Goal: Task Accomplishment & Management: Use online tool/utility

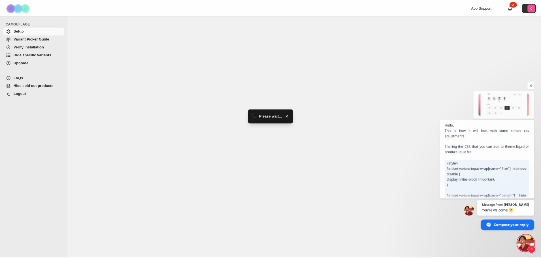
scroll to position [1886, 0]
select select "******"
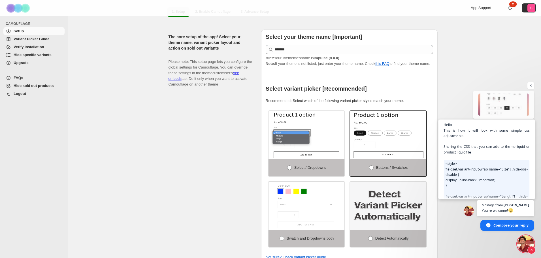
scroll to position [0, 0]
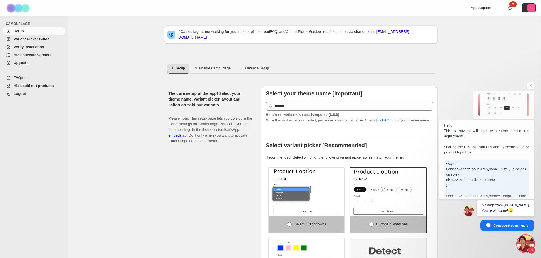
click at [186, 176] on div "The core setup of the app! Select your theme name, variant picker layout and ac…" at bounding box center [212, 203] width 88 height 235
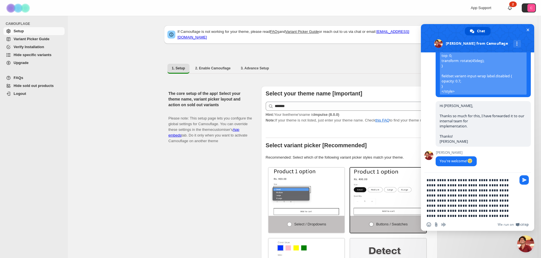
type textarea "**********"
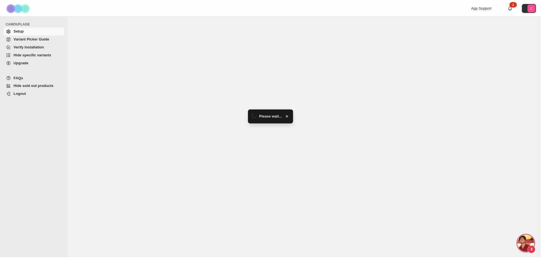
scroll to position [1886, 0]
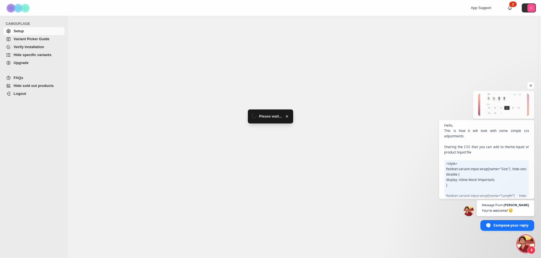
select select "******"
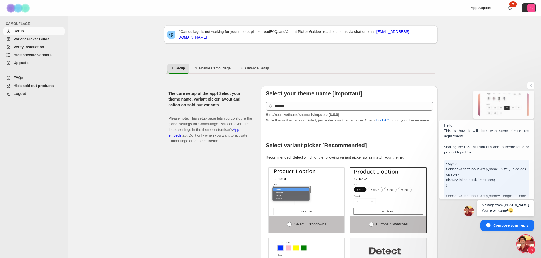
click at [525, 241] on span "Open chat" at bounding box center [525, 243] width 17 height 17
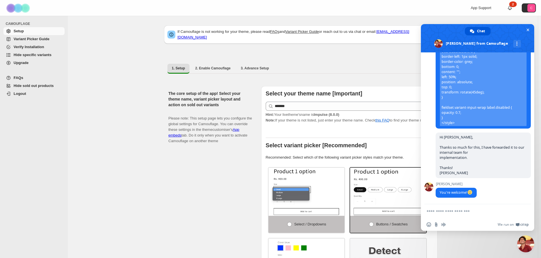
click at [438, 211] on textarea "Compose your message..." at bounding box center [470, 211] width 89 height 5
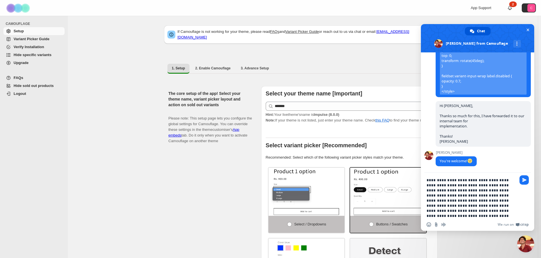
paste textarea "**********"
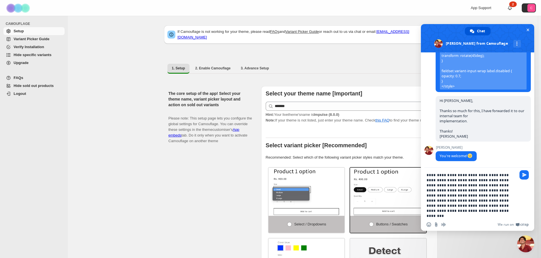
click at [519, 205] on div "**********" at bounding box center [477, 194] width 113 height 52
drag, startPoint x: 514, startPoint y: 205, endPoint x: 517, endPoint y: 206, distance: 3.2
click at [514, 204] on textarea "**********" at bounding box center [470, 195] width 89 height 46
paste textarea "**********"
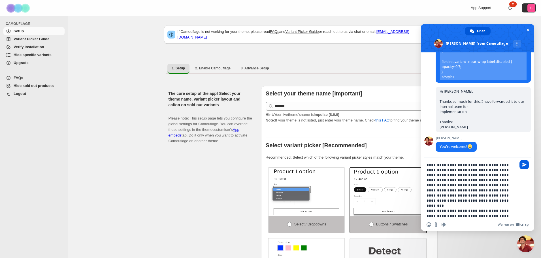
type textarea "**********"
click at [524, 164] on span "Send" at bounding box center [524, 164] width 4 height 4
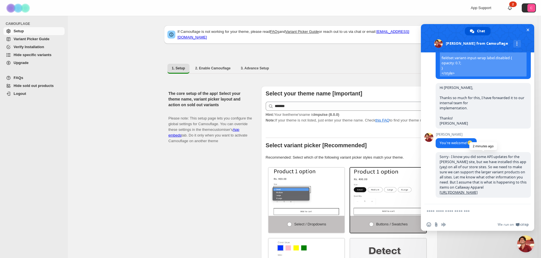
scroll to position [1946, 0]
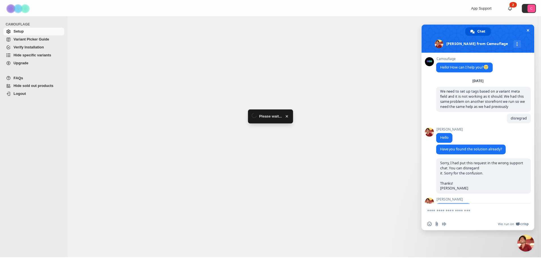
scroll to position [1886, 0]
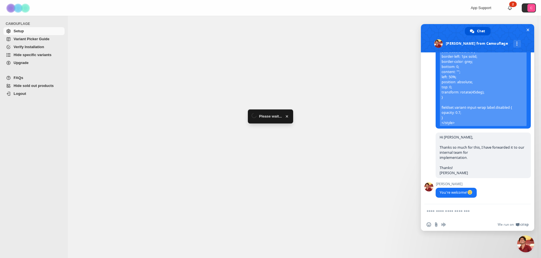
select select "******"
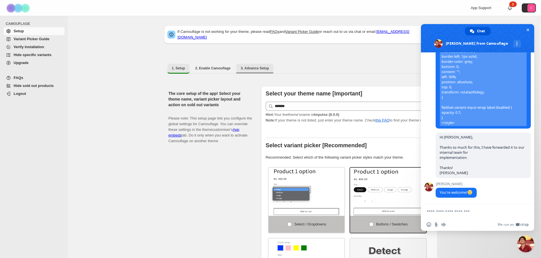
click at [258, 66] on span "3. Advance Setup" at bounding box center [255, 68] width 28 height 5
select select "******"
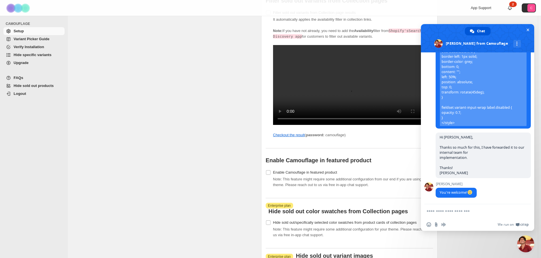
scroll to position [566, 0]
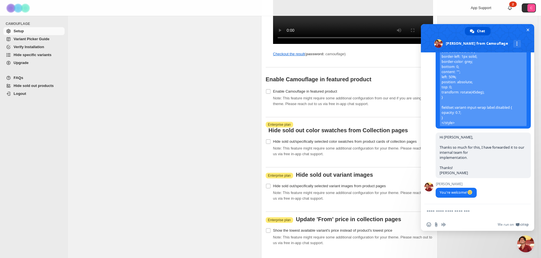
drag, startPoint x: 213, startPoint y: 132, endPoint x: 262, endPoint y: 134, distance: 49.6
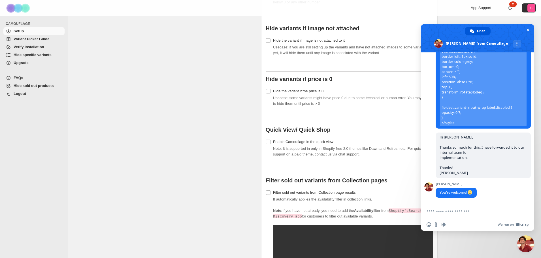
scroll to position [340, 0]
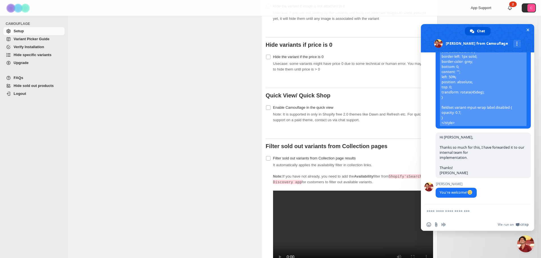
type textarea "**********"
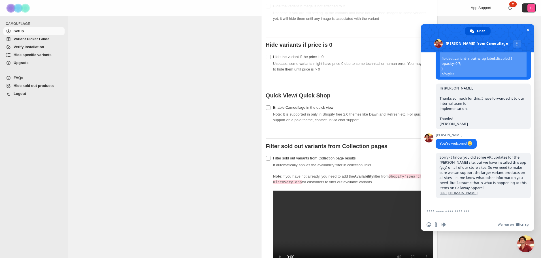
scroll to position [1946, 0]
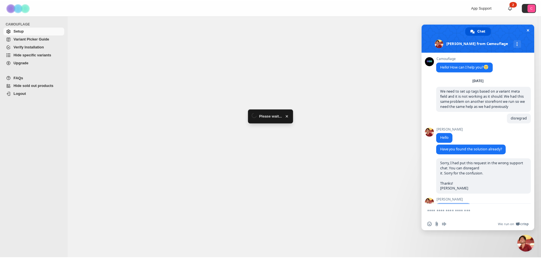
scroll to position [1946, 0]
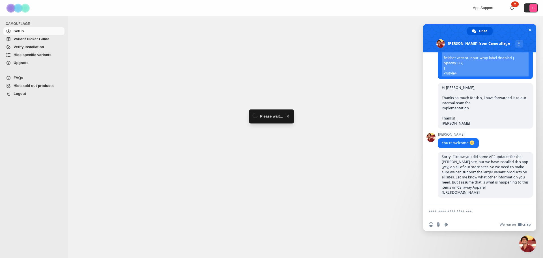
select select "******"
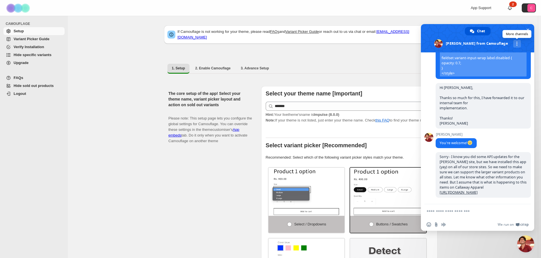
click at [516, 43] on span "More channels" at bounding box center [516, 44] width 1 height 4
click at [178, 180] on div "The core setup of the app! Select your theme name, variant picker layout and ac…" at bounding box center [212, 203] width 88 height 235
click at [504, 31] on span at bounding box center [477, 38] width 113 height 28
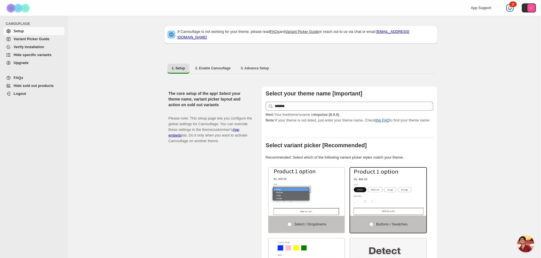
click at [514, 3] on div "2" at bounding box center [512, 4] width 7 height 6
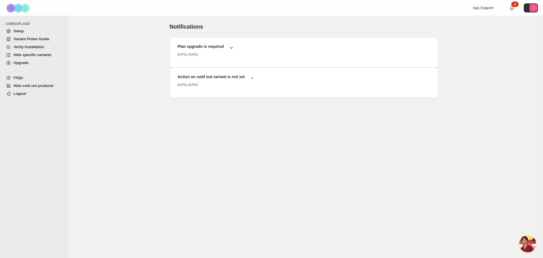
scroll to position [1946, 0]
click at [230, 46] on icon "button" at bounding box center [232, 48] width 6 height 6
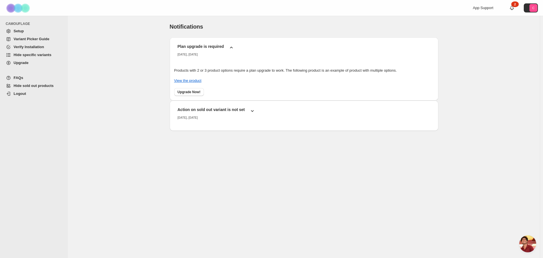
click at [255, 109] on button "Action on sold out variant is not set Tuesday, September, 2025" at bounding box center [304, 113] width 260 height 17
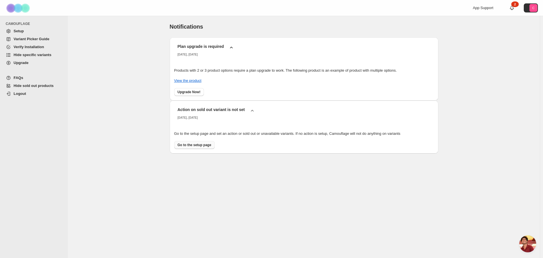
click at [198, 145] on span "Go to the setup page" at bounding box center [195, 145] width 34 height 5
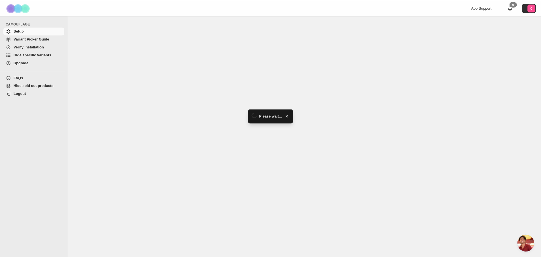
scroll to position [1946, 0]
select select "******"
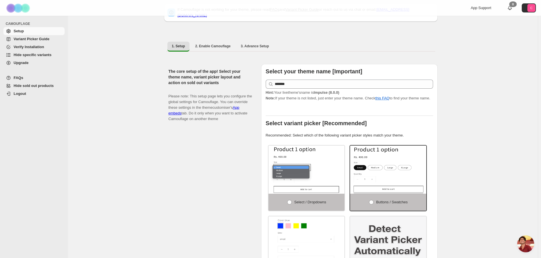
scroll to position [0, 0]
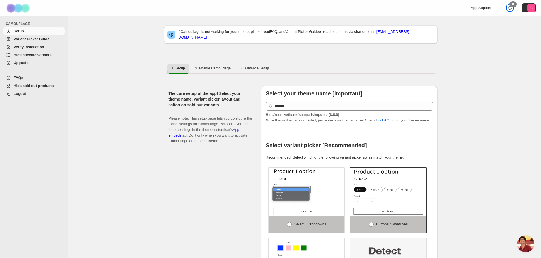
click at [513, 5] on div "0" at bounding box center [512, 4] width 7 height 6
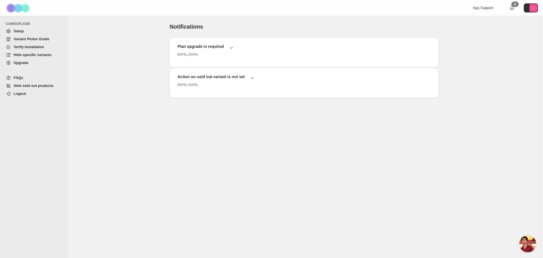
scroll to position [1946, 0]
click at [19, 66] on link "Upgrade" at bounding box center [33, 63] width 61 height 8
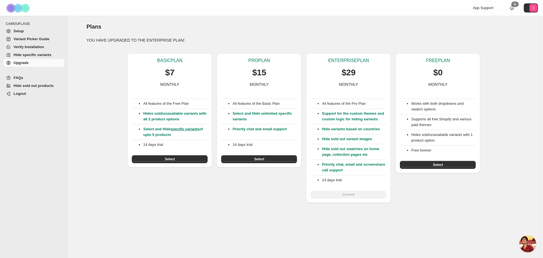
scroll to position [1946, 0]
click at [527, 245] on span "Open chat" at bounding box center [528, 243] width 17 height 17
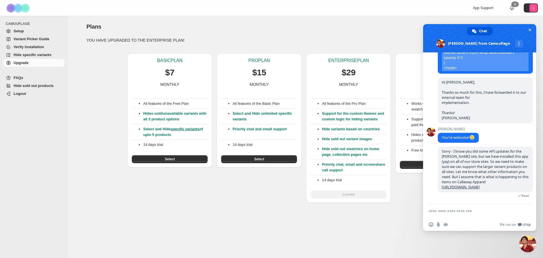
drag, startPoint x: 188, startPoint y: 234, endPoint x: 280, endPoint y: 257, distance: 95.7
click at [188, 234] on div "Plans. This page is ready Plans YOU HAVE UPGRADED TO THE ENTERPRISE PLAN! BASIC…" at bounding box center [304, 137] width 472 height 242
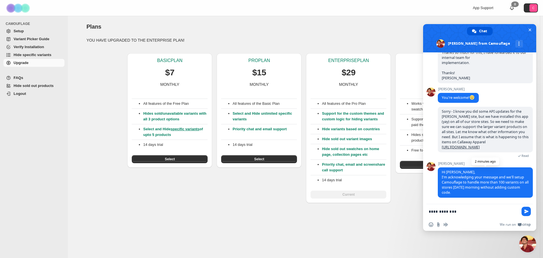
scroll to position [1986, 0]
click at [461, 211] on textarea "**********" at bounding box center [473, 211] width 89 height 5
drag, startPoint x: 463, startPoint y: 212, endPoint x: 429, endPoint y: 211, distance: 34.3
click at [429, 211] on div "**********" at bounding box center [479, 211] width 113 height 15
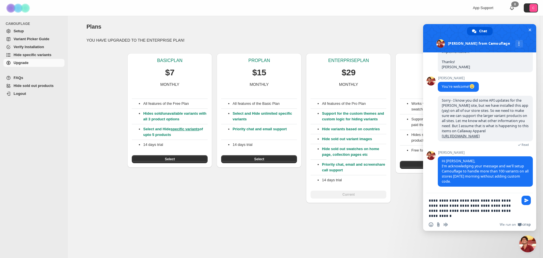
scroll to position [1992, 0]
drag, startPoint x: 500, startPoint y: 211, endPoint x: 494, endPoint y: 205, distance: 8.2
click at [494, 205] on textarea "**********" at bounding box center [473, 208] width 89 height 20
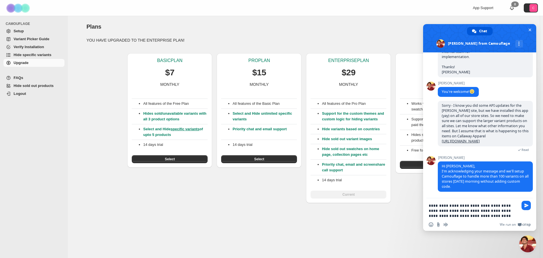
click at [488, 215] on textarea "**********" at bounding box center [473, 210] width 89 height 15
drag, startPoint x: 491, startPoint y: 215, endPoint x: 459, endPoint y: 215, distance: 32.3
click at [459, 215] on textarea "**********" at bounding box center [473, 210] width 89 height 15
paste textarea "Compose your message..."
click at [509, 215] on textarea "**********" at bounding box center [473, 210] width 89 height 15
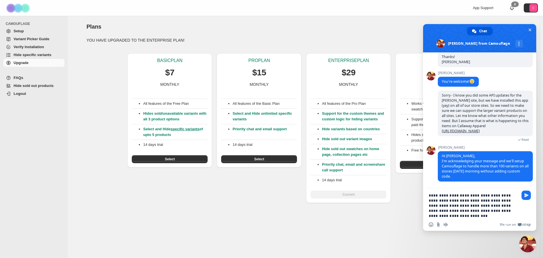
type textarea "**********"
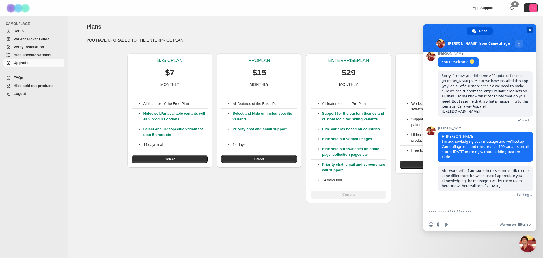
scroll to position [2015, 0]
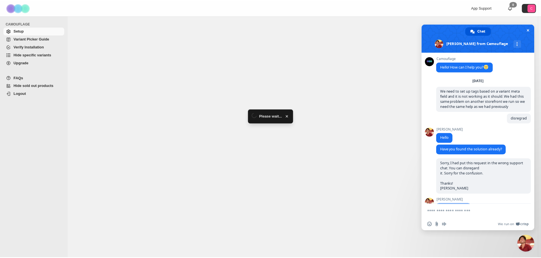
scroll to position [1946, 0]
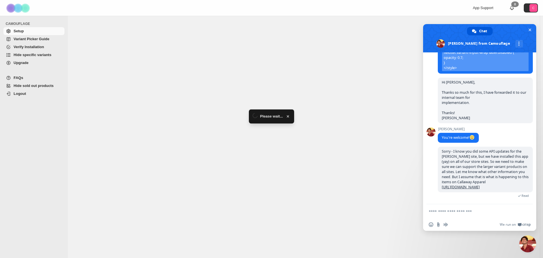
click at [28, 56] on span "Hide specific variants" at bounding box center [33, 55] width 38 height 4
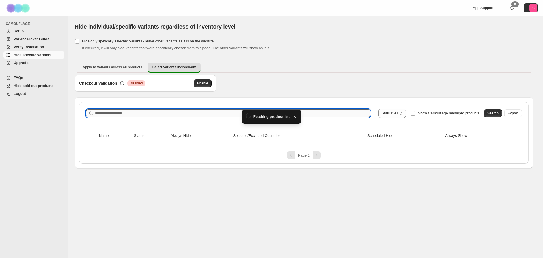
click at [105, 115] on input "Search product name" at bounding box center [233, 113] width 276 height 8
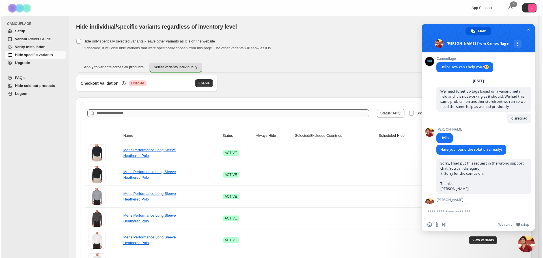
scroll to position [1946, 0]
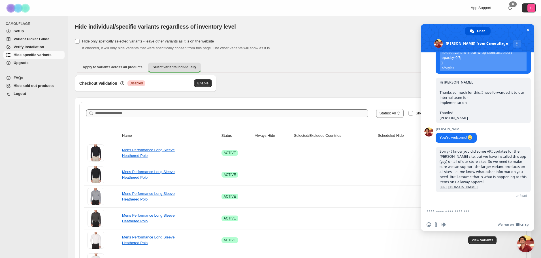
paste textarea "**********"
type textarea "**********"
click at [349, 61] on div "Apply to variants across all products Select variants individually More views A…" at bounding box center [303, 67] width 456 height 15
click at [530, 244] on span "Close chat" at bounding box center [525, 243] width 17 height 17
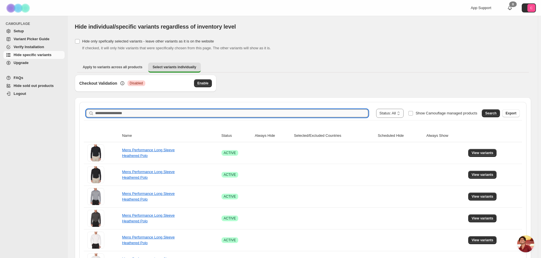
click at [104, 114] on input "Search product name" at bounding box center [231, 113] width 273 height 8
paste input "**********"
type input "**********"
click at [493, 114] on span "Search" at bounding box center [490, 113] width 11 height 5
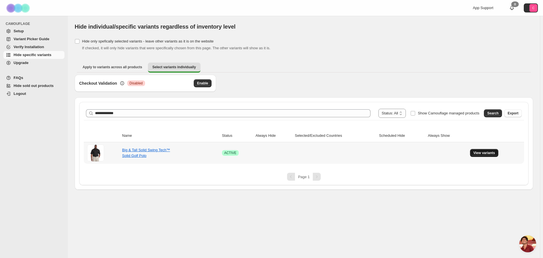
click at [480, 153] on span "View variants" at bounding box center [485, 153] width 22 height 5
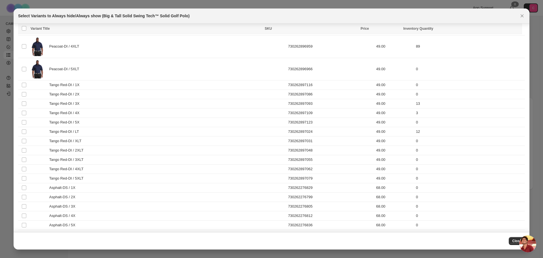
scroll to position [877, 0]
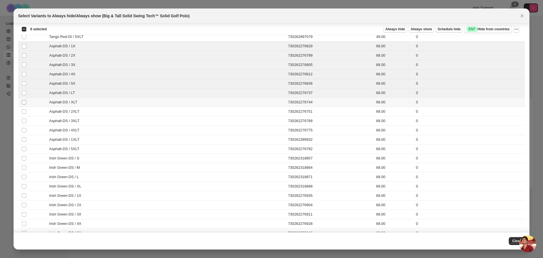
click at [25, 100] on span ":r7:" at bounding box center [24, 102] width 5 height 5
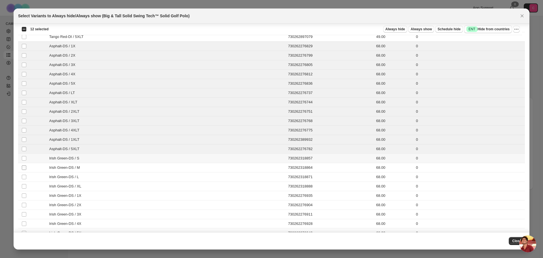
drag, startPoint x: 26, startPoint y: 158, endPoint x: 26, endPoint y: 168, distance: 9.6
click at [26, 157] on span ":r7:" at bounding box center [24, 158] width 5 height 5
click at [27, 171] on td "Select product variant" at bounding box center [23, 167] width 11 height 9
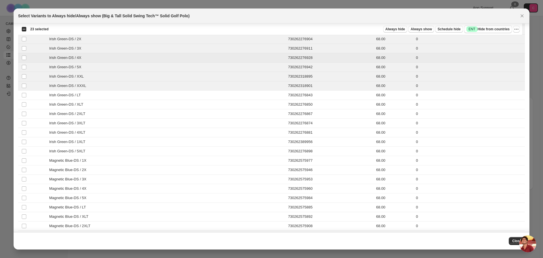
scroll to position [1047, 0]
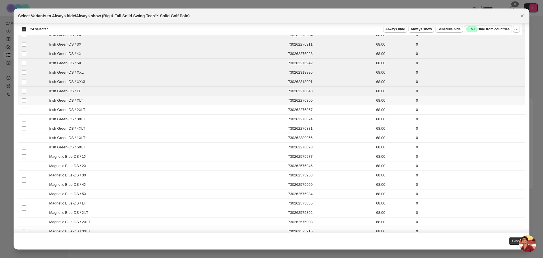
click at [25, 98] on td "Select product variant" at bounding box center [23, 100] width 11 height 9
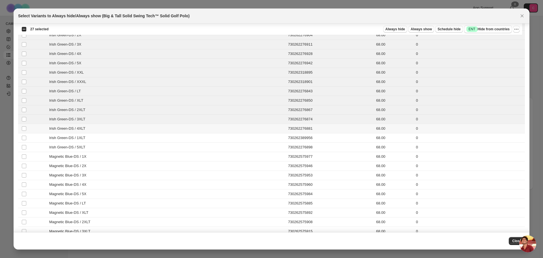
click at [24, 124] on td "Select product variant" at bounding box center [23, 128] width 11 height 9
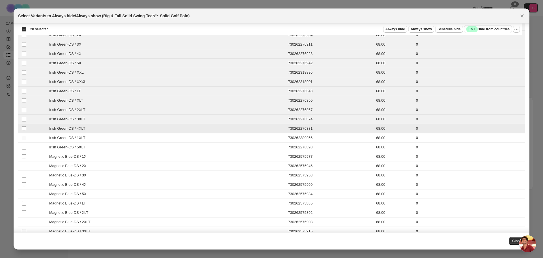
click at [24, 135] on span ":r7:" at bounding box center [24, 137] width 5 height 5
click at [24, 143] on td "Select product variant" at bounding box center [23, 147] width 11 height 9
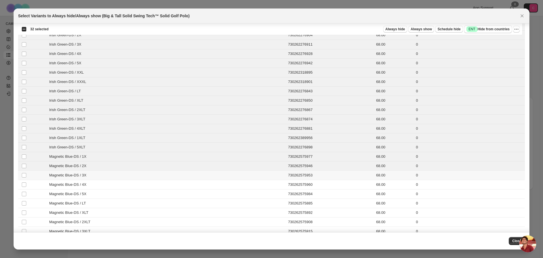
click at [26, 178] on span ":r7:" at bounding box center [24, 175] width 5 height 5
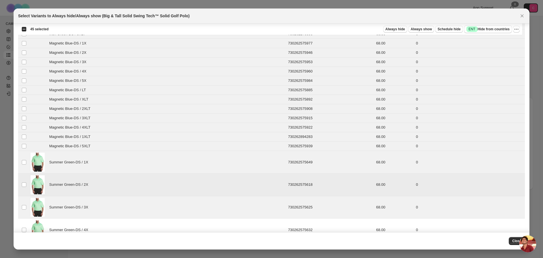
scroll to position [1274, 0]
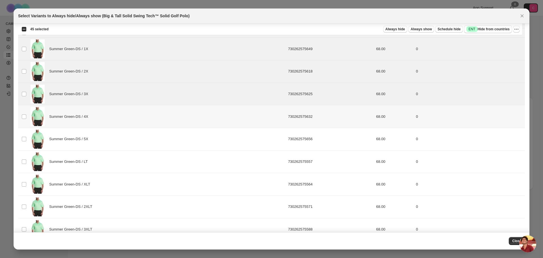
click at [27, 117] on td "Select product variant" at bounding box center [23, 116] width 11 height 23
click at [25, 135] on td "Select product variant" at bounding box center [23, 139] width 11 height 23
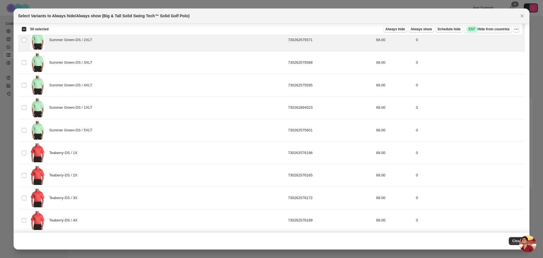
scroll to position [1443, 0]
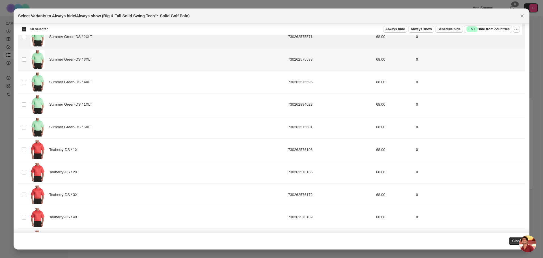
click at [24, 63] on td "Select product variant" at bounding box center [23, 59] width 11 height 23
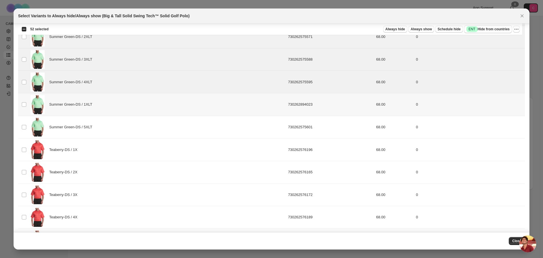
click at [24, 107] on td "Select product variant" at bounding box center [23, 104] width 11 height 23
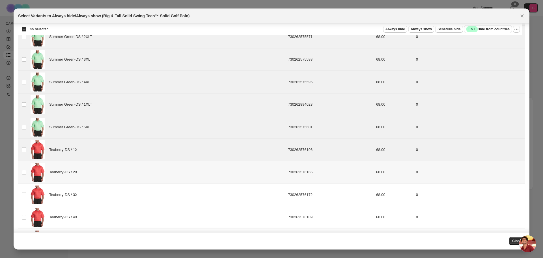
click at [21, 172] on td "Select product variant" at bounding box center [23, 172] width 11 height 23
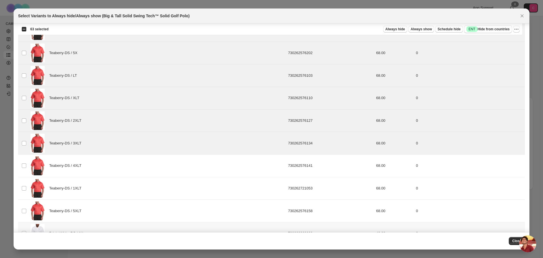
scroll to position [1670, 0]
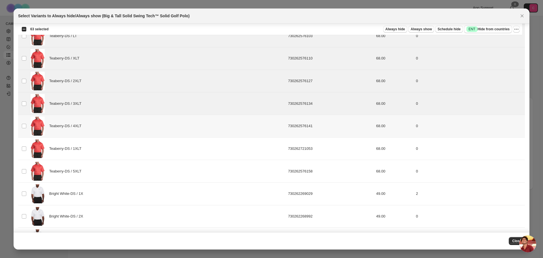
click at [25, 123] on td "Select product variant" at bounding box center [23, 126] width 11 height 23
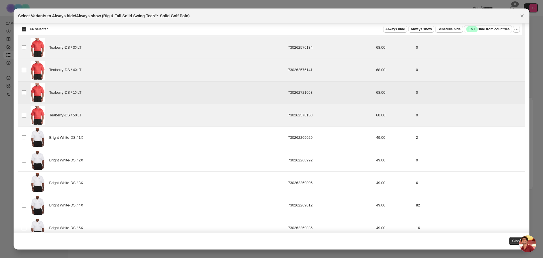
scroll to position [1726, 0]
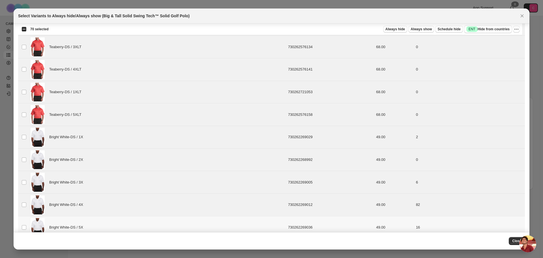
drag, startPoint x: 24, startPoint y: 231, endPoint x: 32, endPoint y: 211, distance: 21.7
click at [24, 232] on td "Select product variant" at bounding box center [23, 227] width 11 height 23
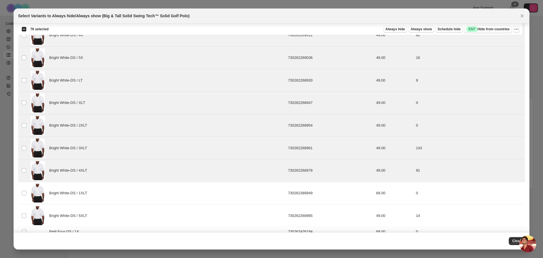
scroll to position [1981, 0]
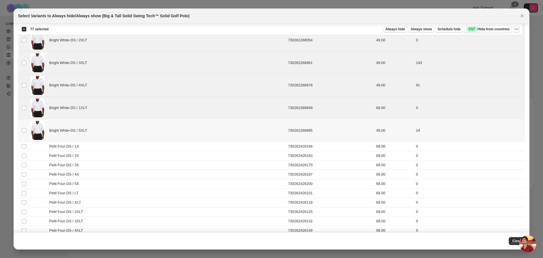
click at [27, 130] on td "Select product variant" at bounding box center [23, 130] width 11 height 23
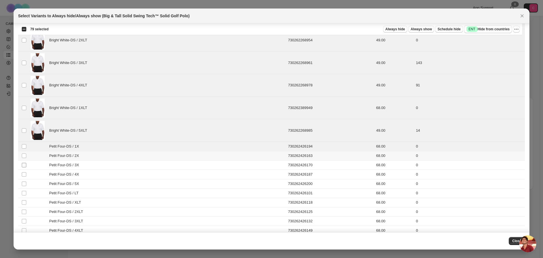
click at [23, 160] on td "Select product variant" at bounding box center [23, 155] width 11 height 9
click at [23, 168] on td "Select product variant" at bounding box center [23, 164] width 11 height 9
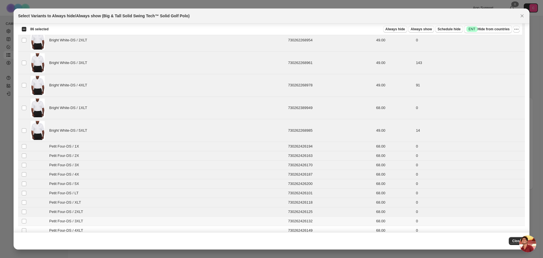
click at [24, 224] on td "Select product variant" at bounding box center [23, 220] width 11 height 9
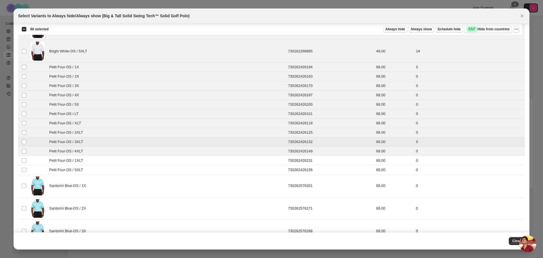
scroll to position [2151, 0]
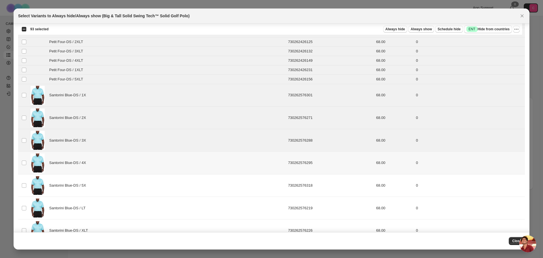
click at [22, 165] on span ":r7:" at bounding box center [24, 162] width 5 height 5
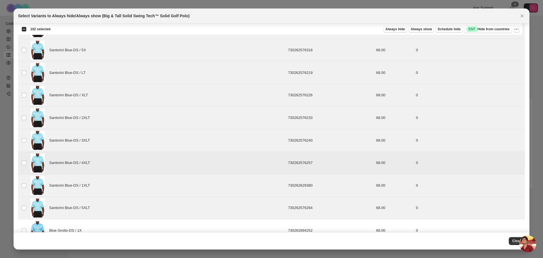
scroll to position [2406, 0]
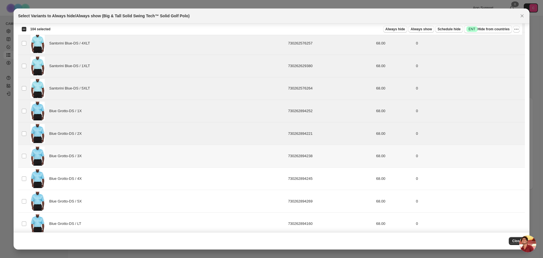
click at [23, 160] on td "Select product variant" at bounding box center [23, 156] width 11 height 23
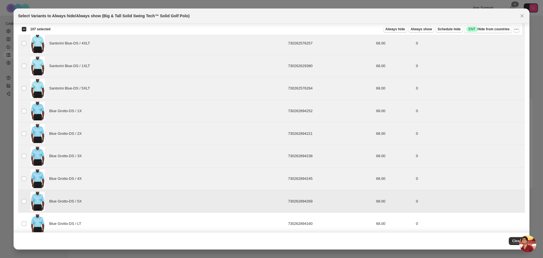
click at [24, 226] on span ":r7:" at bounding box center [24, 223] width 5 height 5
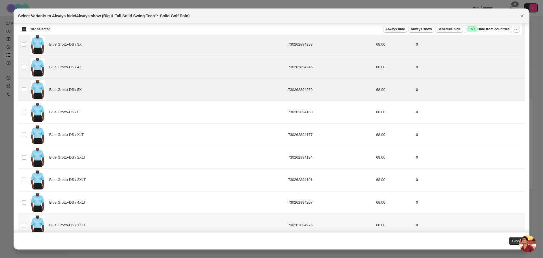
scroll to position [2576, 0]
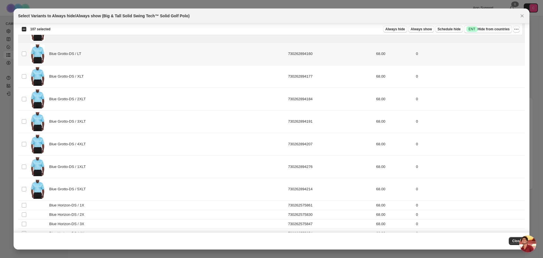
click at [22, 58] on td "Select product variant" at bounding box center [23, 54] width 11 height 23
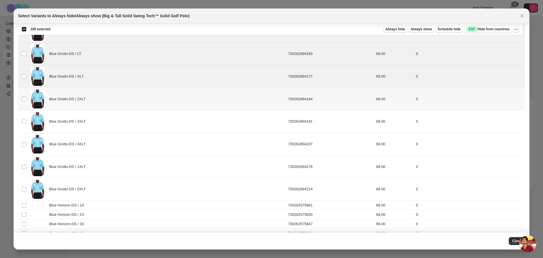
click at [22, 102] on td "Select product variant" at bounding box center [23, 99] width 11 height 23
click at [22, 124] on td "Select product variant" at bounding box center [23, 121] width 11 height 23
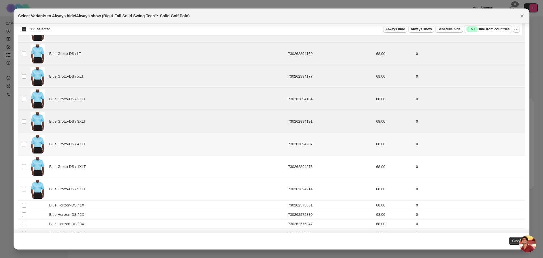
click at [23, 147] on td "Select product variant" at bounding box center [23, 144] width 11 height 23
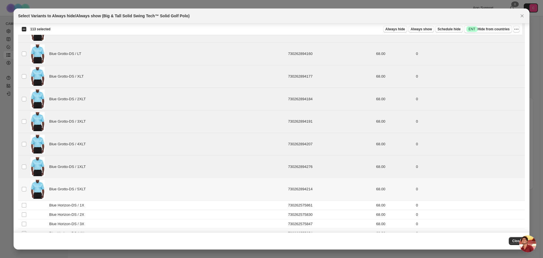
drag, startPoint x: 25, startPoint y: 186, endPoint x: 32, endPoint y: 168, distance: 19.9
click at [25, 187] on td "Select product variant" at bounding box center [23, 189] width 11 height 23
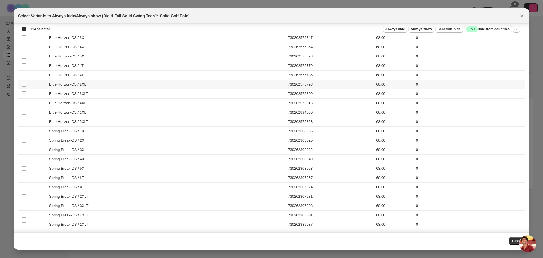
scroll to position [2717, 0]
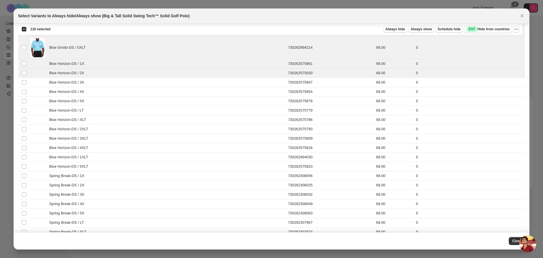
click at [24, 29] on div "Select all 250 product variants 116 selected" at bounding box center [36, 29] width 29 height 5
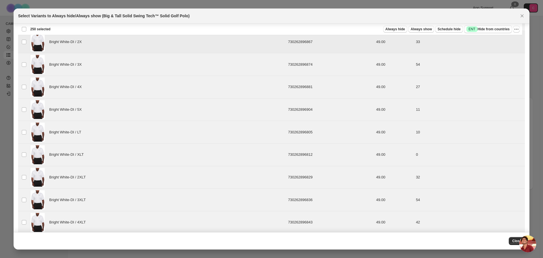
scroll to position [0, 0]
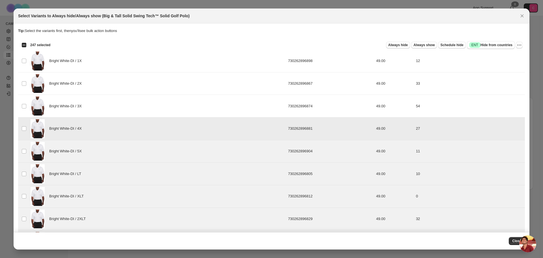
click at [25, 134] on td "Select product variant" at bounding box center [23, 128] width 11 height 23
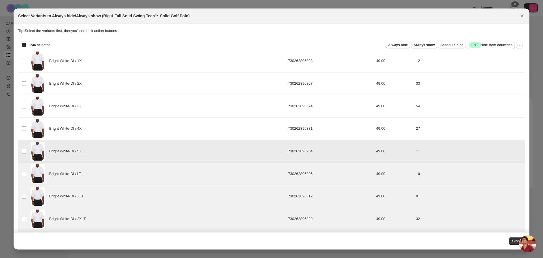
click at [23, 155] on td "Select product variant" at bounding box center [23, 151] width 11 height 23
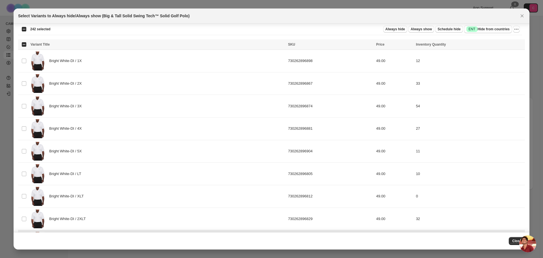
scroll to position [142, 0]
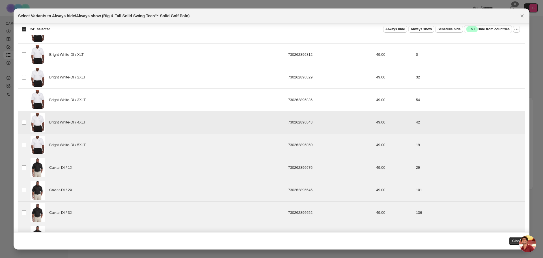
click at [26, 118] on td "Select product variant" at bounding box center [23, 122] width 11 height 23
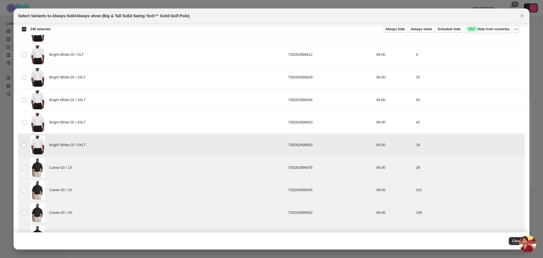
click at [26, 143] on span ":r7:" at bounding box center [24, 144] width 5 height 5
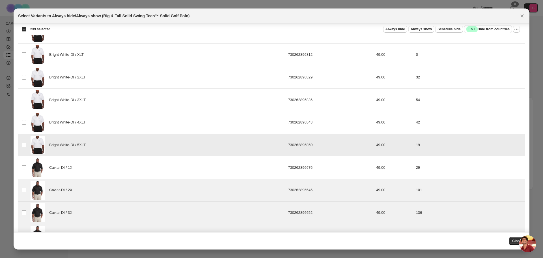
click at [21, 145] on td "Select product variant" at bounding box center [23, 145] width 11 height 23
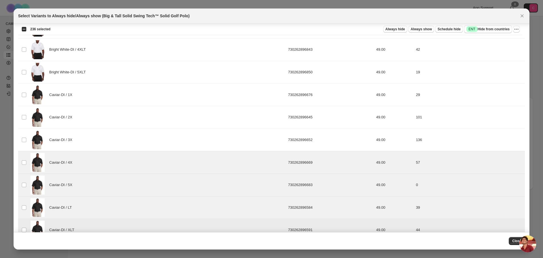
scroll to position [283, 0]
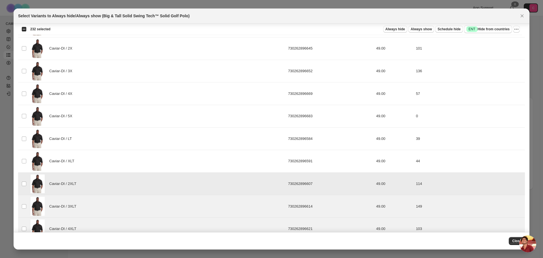
click at [23, 187] on td "Select product variant" at bounding box center [23, 183] width 11 height 23
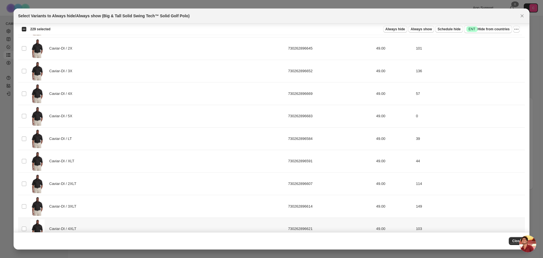
scroll to position [453, 0]
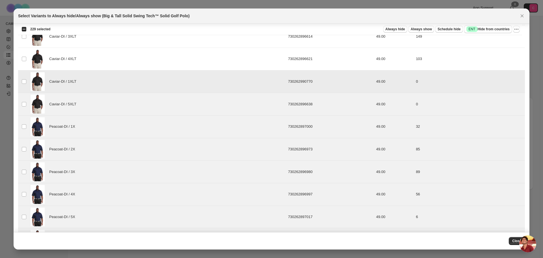
click at [21, 78] on td "Select product variant" at bounding box center [23, 81] width 11 height 23
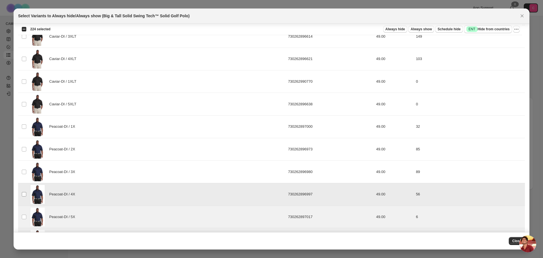
click at [23, 193] on td "Select product variant" at bounding box center [23, 194] width 11 height 23
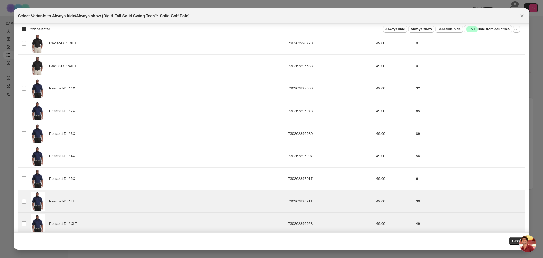
scroll to position [566, 0]
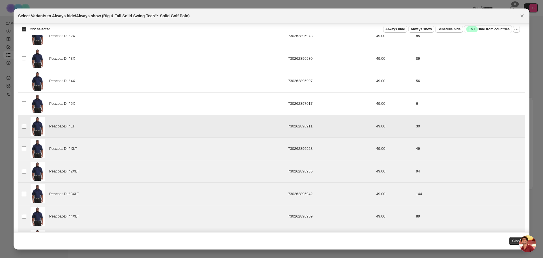
click at [26, 127] on span ":r7:" at bounding box center [24, 126] width 5 height 5
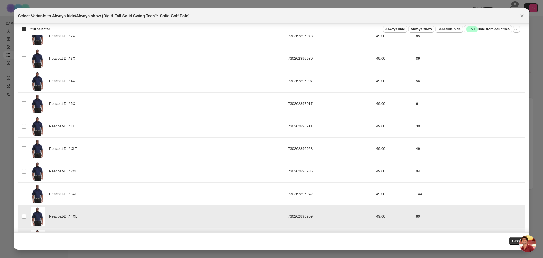
click at [24, 214] on span ":r7:" at bounding box center [24, 216] width 5 height 5
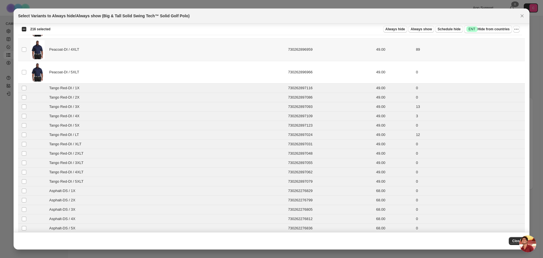
scroll to position [736, 0]
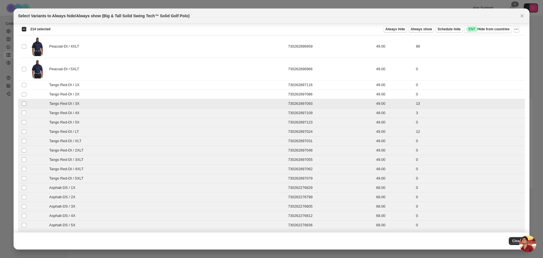
click at [26, 103] on span ":r7:" at bounding box center [24, 103] width 5 height 5
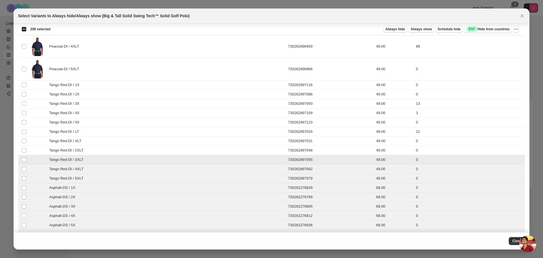
click at [25, 162] on td "Select product variant" at bounding box center [23, 159] width 11 height 9
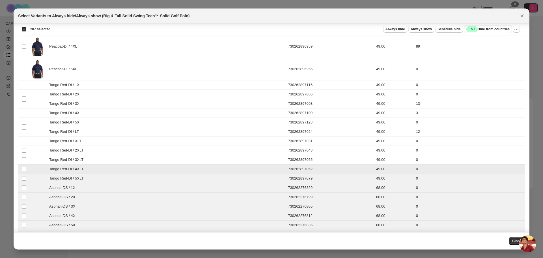
click at [25, 166] on td "Select product variant" at bounding box center [23, 168] width 11 height 9
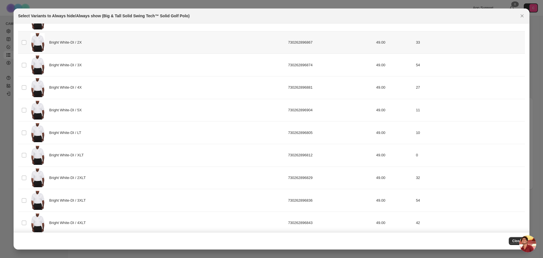
scroll to position [0, 0]
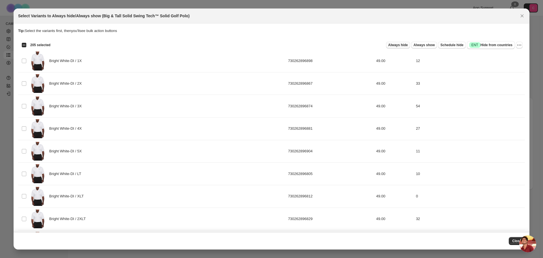
click at [397, 45] on span "Always hide" at bounding box center [399, 45] width 20 height 5
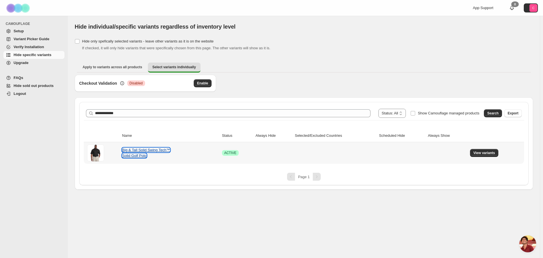
click at [147, 150] on link "Big & Tall Solid Swing Tech™ Solid Golf Polo" at bounding box center [146, 153] width 48 height 10
click at [485, 152] on span "View variants" at bounding box center [485, 153] width 22 height 5
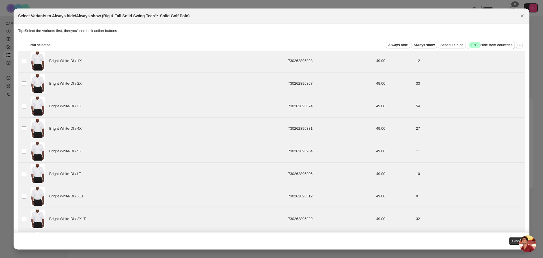
click at [24, 44] on div "Deselect all 250 product variants 250 selected" at bounding box center [36, 44] width 29 height 5
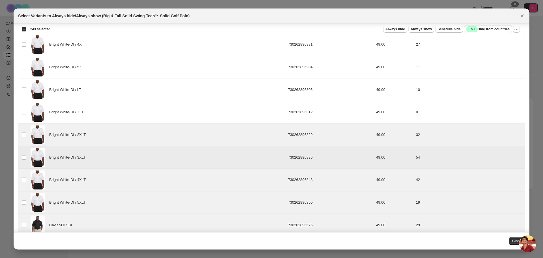
scroll to position [85, 0]
drag, startPoint x: 27, startPoint y: 134, endPoint x: 26, endPoint y: 145, distance: 11.9
click at [27, 133] on td "Select product variant" at bounding box center [23, 134] width 11 height 23
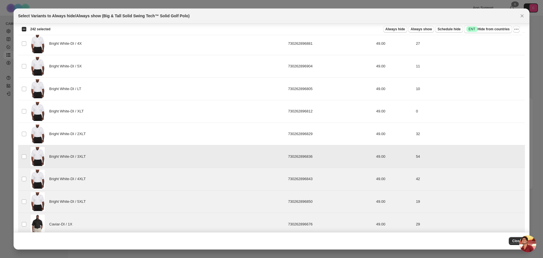
click at [23, 159] on td "Select product variant" at bounding box center [23, 156] width 11 height 23
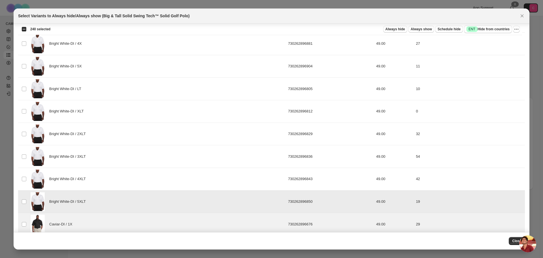
click at [23, 206] on td "Select product variant" at bounding box center [23, 201] width 11 height 23
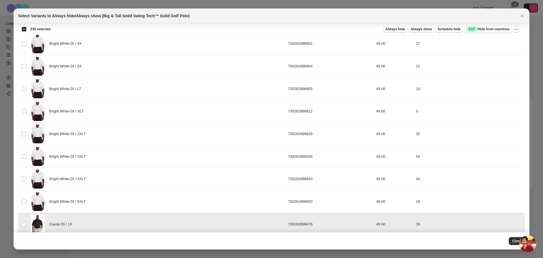
click at [23, 230] on td "Select product variant" at bounding box center [23, 224] width 11 height 23
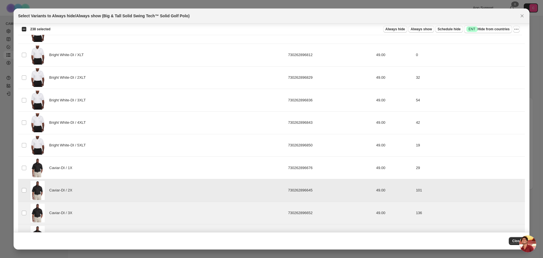
scroll to position [170, 0]
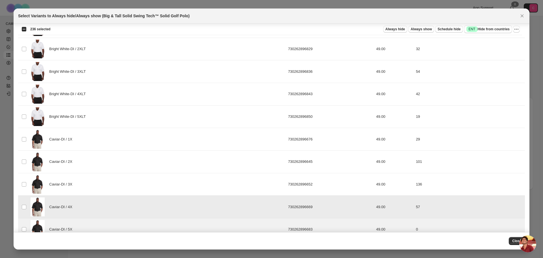
drag, startPoint x: 22, startPoint y: 209, endPoint x: 28, endPoint y: 196, distance: 14.5
click at [22, 209] on td "Select product variant" at bounding box center [23, 207] width 11 height 23
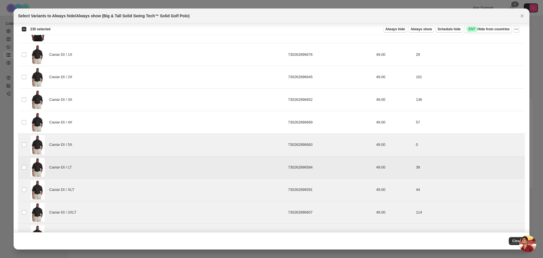
scroll to position [255, 0]
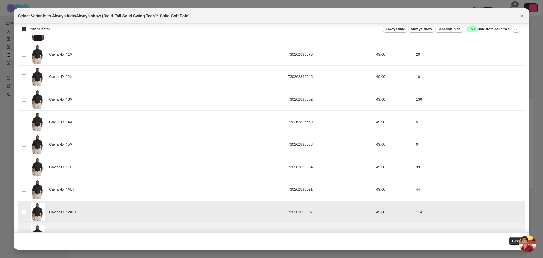
click at [23, 211] on span ":r8i:" at bounding box center [24, 211] width 5 height 5
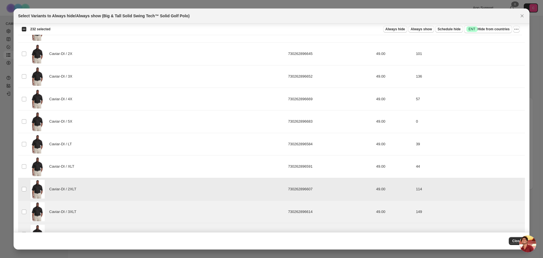
scroll to position [311, 0]
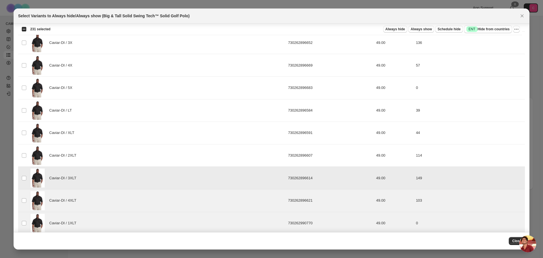
drag, startPoint x: 22, startPoint y: 174, endPoint x: 21, endPoint y: 185, distance: 10.5
click at [23, 174] on td "Select product variant" at bounding box center [23, 178] width 11 height 23
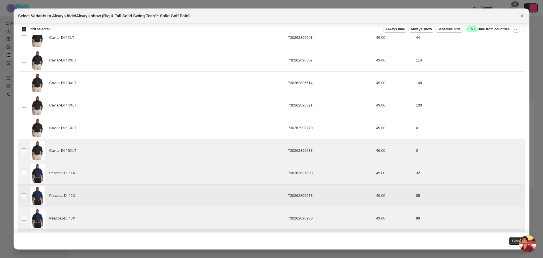
scroll to position [425, 0]
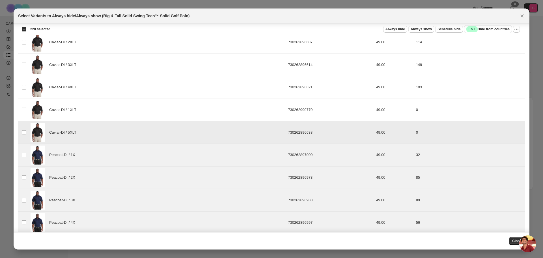
drag, startPoint x: 20, startPoint y: 133, endPoint x: 22, endPoint y: 152, distance: 19.3
click at [20, 134] on td "Select product variant" at bounding box center [23, 132] width 11 height 23
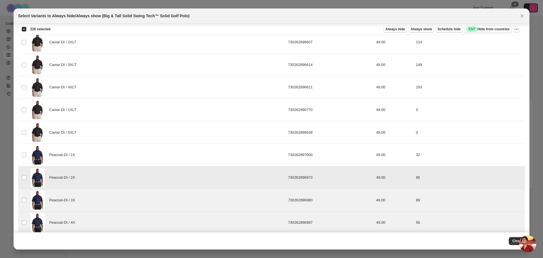
drag, startPoint x: 23, startPoint y: 174, endPoint x: 22, endPoint y: 191, distance: 16.4
click at [23, 175] on td "Select product variant" at bounding box center [23, 177] width 11 height 23
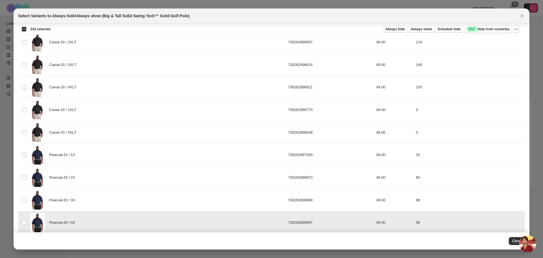
click at [24, 218] on td "Select product variant" at bounding box center [23, 222] width 11 height 23
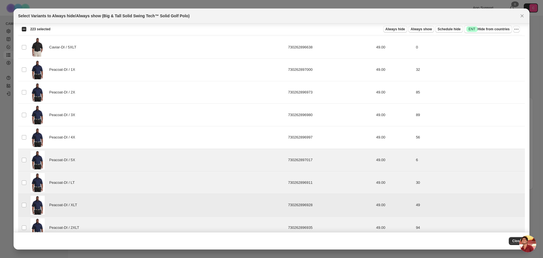
scroll to position [538, 0]
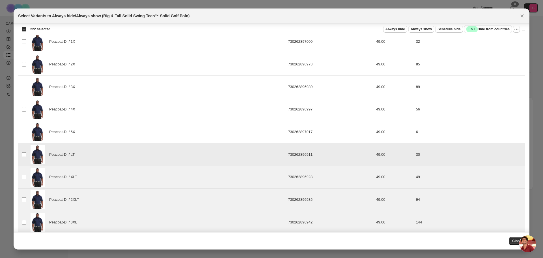
click at [20, 152] on td "Select product variant" at bounding box center [23, 154] width 11 height 23
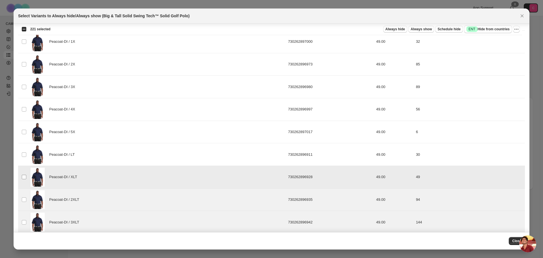
click at [22, 176] on td "Select product variant" at bounding box center [23, 177] width 11 height 23
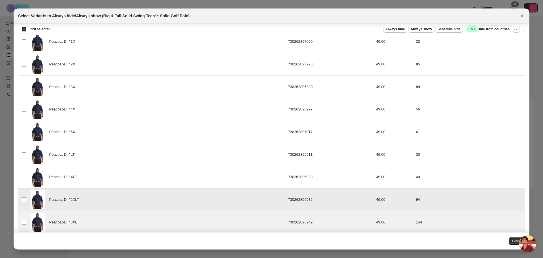
click at [22, 198] on td "Select product variant" at bounding box center [23, 199] width 11 height 23
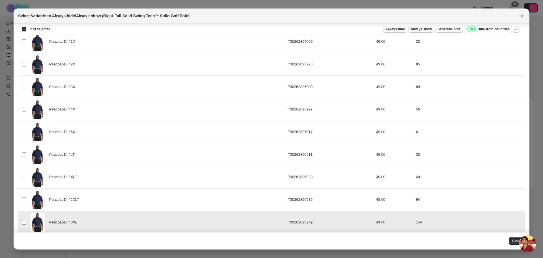
click at [24, 220] on td "Select product variant" at bounding box center [23, 222] width 11 height 23
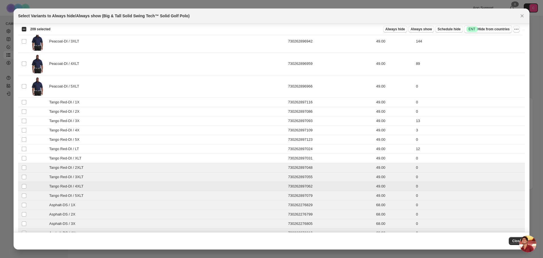
scroll to position [792, 0]
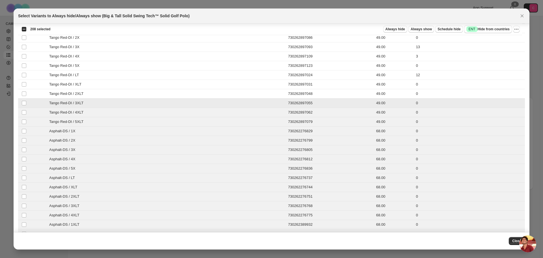
click at [24, 108] on td "Select product variant" at bounding box center [23, 112] width 11 height 9
click at [25, 115] on span ":r8i:" at bounding box center [24, 112] width 5 height 5
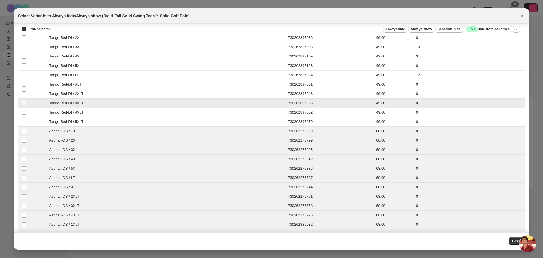
click at [25, 100] on span ":r8i:" at bounding box center [24, 102] width 5 height 5
click at [403, 29] on span "Always hide" at bounding box center [396, 29] width 20 height 5
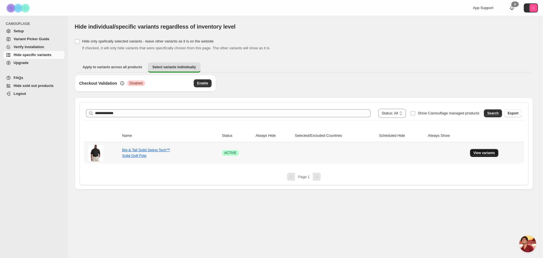
click at [489, 153] on span "View variants" at bounding box center [485, 153] width 22 height 5
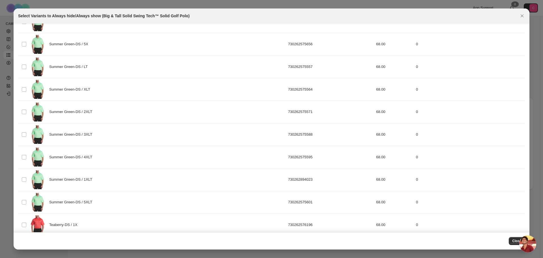
scroll to position [0, 0]
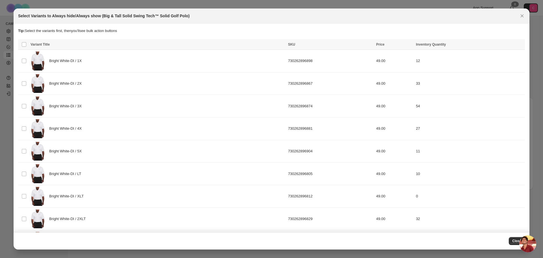
click at [526, 241] on span "Open chat" at bounding box center [528, 243] width 17 height 17
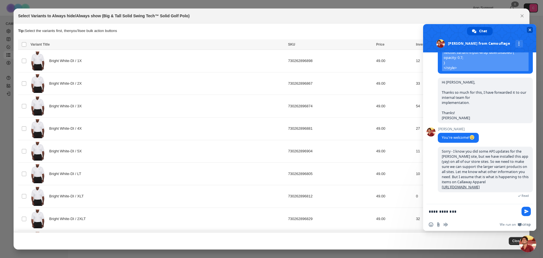
click at [542, 27] on div at bounding box center [271, 129] width 543 height 258
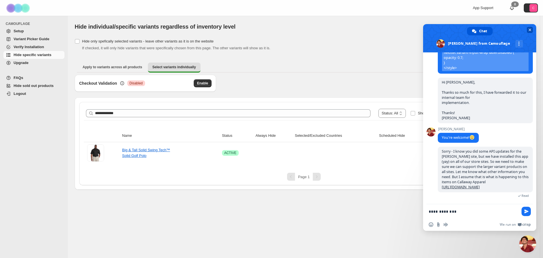
click at [532, 27] on span at bounding box center [479, 38] width 113 height 28
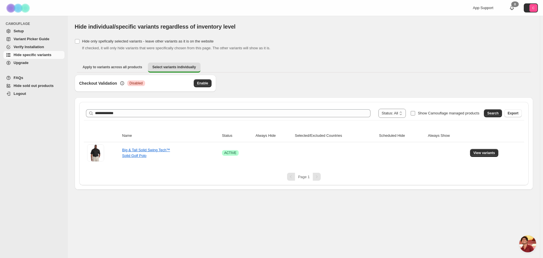
click at [413, 113] on span at bounding box center [413, 113] width 5 height 5
click at [493, 113] on span "Search" at bounding box center [493, 113] width 11 height 5
click at [487, 151] on span "View variants" at bounding box center [485, 153] width 22 height 5
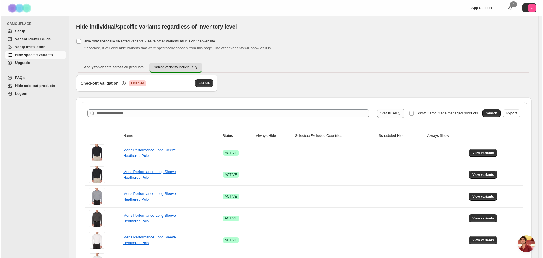
scroll to position [1946, 0]
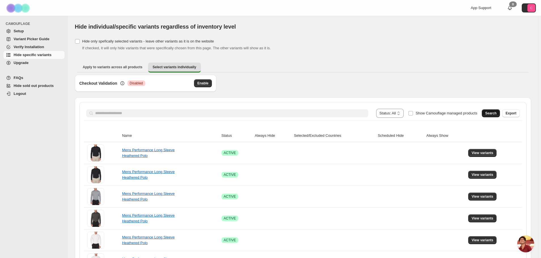
click at [492, 113] on span "Search" at bounding box center [490, 113] width 11 height 5
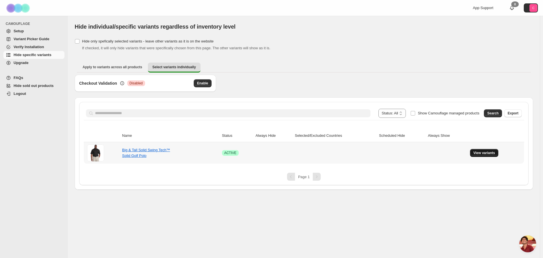
click at [483, 154] on span "View variants" at bounding box center [485, 153] width 22 height 5
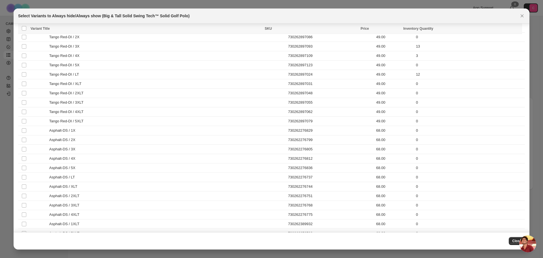
scroll to position [849, 0]
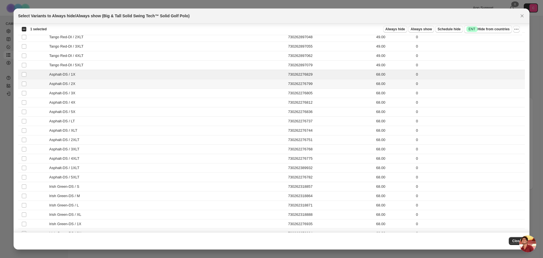
click at [24, 88] on td "Select product variant" at bounding box center [23, 83] width 11 height 9
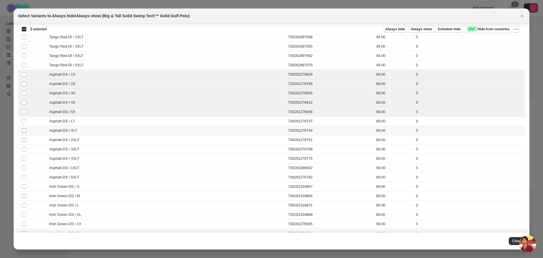
click at [24, 128] on span ":r7:" at bounding box center [24, 130] width 5 height 5
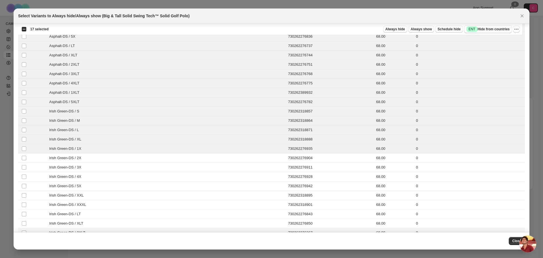
scroll to position [991, 0]
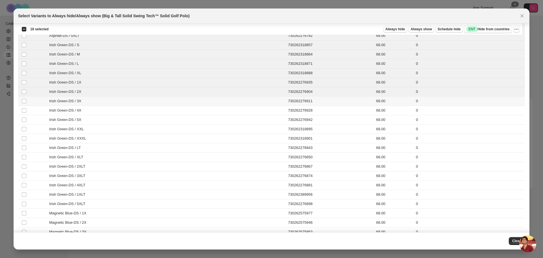
click at [23, 105] on td "Select product variant" at bounding box center [23, 101] width 11 height 9
click at [24, 113] on span ":r7:" at bounding box center [24, 110] width 5 height 5
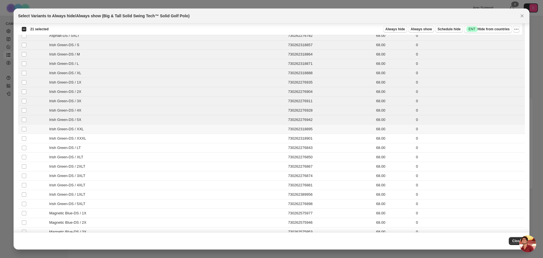
click at [23, 132] on td "Select product variant" at bounding box center [23, 129] width 11 height 9
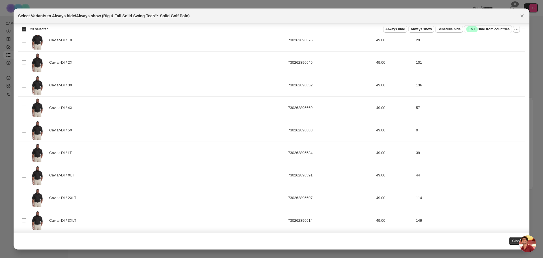
scroll to position [0, 0]
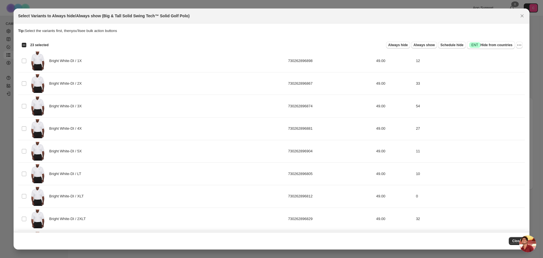
click at [24, 44] on div "Select all 250 product variants 23 selected" at bounding box center [35, 44] width 27 height 5
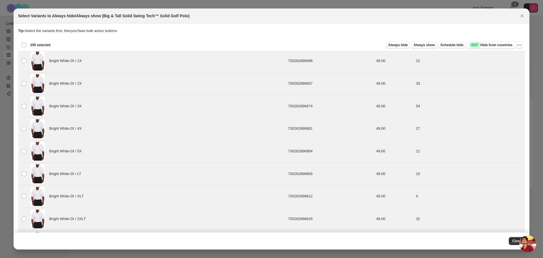
click at [24, 44] on div "Deselect all 250 product variants 250 selected" at bounding box center [36, 44] width 29 height 5
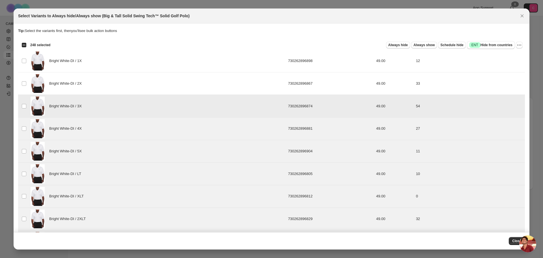
click at [24, 110] on td "Select product variant" at bounding box center [23, 106] width 11 height 23
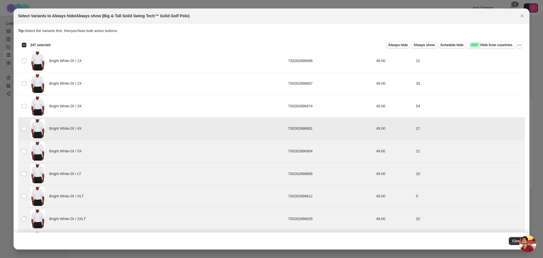
click at [23, 132] on td "Select product variant" at bounding box center [23, 128] width 11 height 23
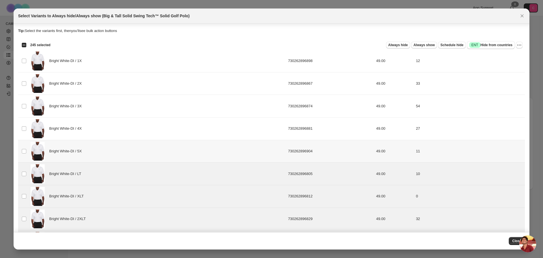
scroll to position [85, 0]
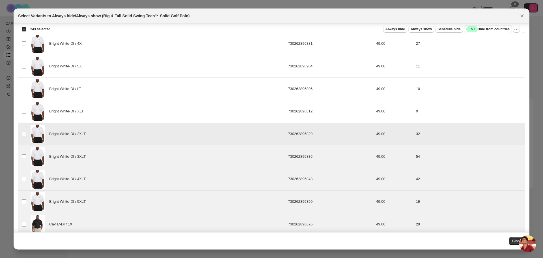
click at [25, 136] on span ":r7:" at bounding box center [24, 133] width 5 height 5
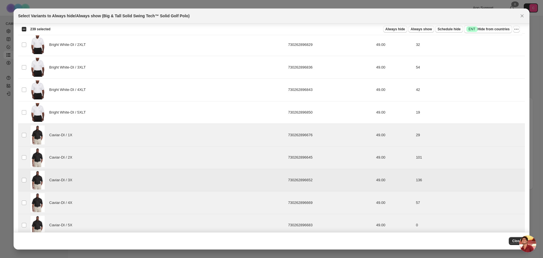
scroll to position [198, 0]
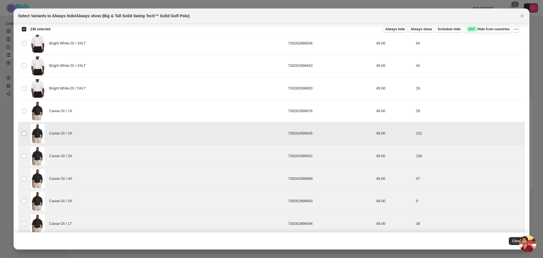
click at [22, 132] on span ":r7:" at bounding box center [24, 133] width 5 height 5
click at [25, 159] on td "Select product variant" at bounding box center [23, 156] width 11 height 23
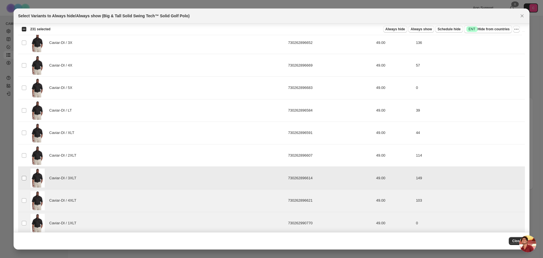
click at [22, 179] on span ":r7:" at bounding box center [24, 177] width 5 height 5
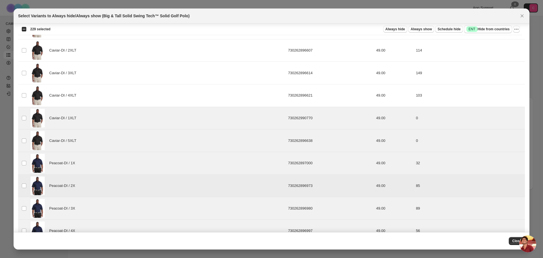
scroll to position [425, 0]
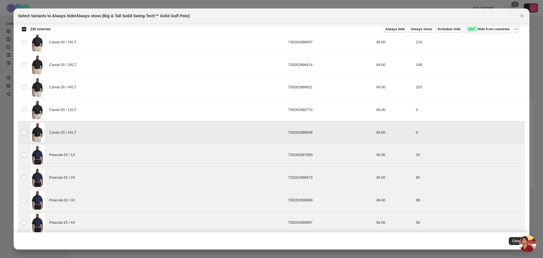
click at [26, 133] on span ":r7:" at bounding box center [24, 132] width 5 height 5
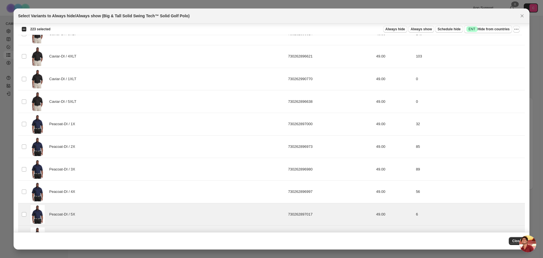
scroll to position [538, 0]
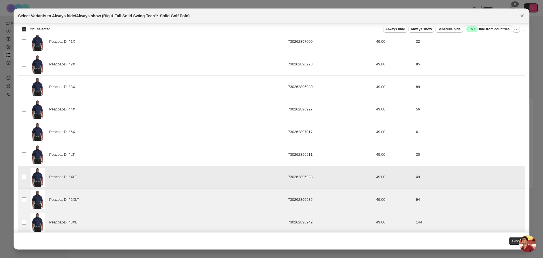
click at [24, 173] on td "Select product variant" at bounding box center [23, 177] width 11 height 23
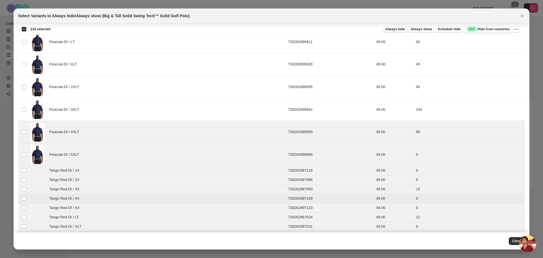
scroll to position [651, 0]
click at [23, 135] on td "Select product variant" at bounding box center [23, 131] width 11 height 23
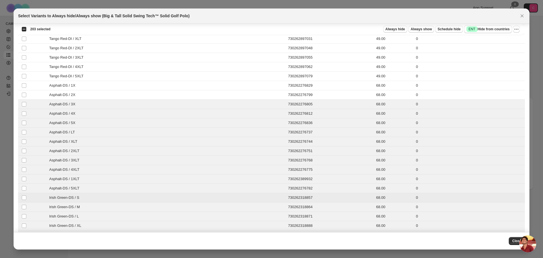
scroll to position [849, 0]
drag, startPoint x: 25, startPoint y: 100, endPoint x: 25, endPoint y: 106, distance: 6.5
click at [25, 100] on td "Select product variant" at bounding box center [23, 102] width 11 height 9
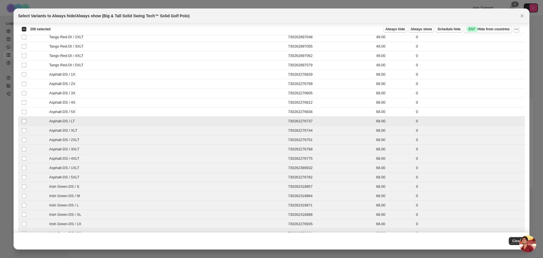
click at [25, 123] on span ":r7:" at bounding box center [24, 121] width 5 height 5
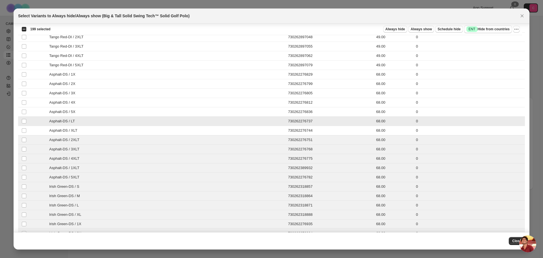
click at [24, 124] on td "Select product variant" at bounding box center [23, 121] width 11 height 9
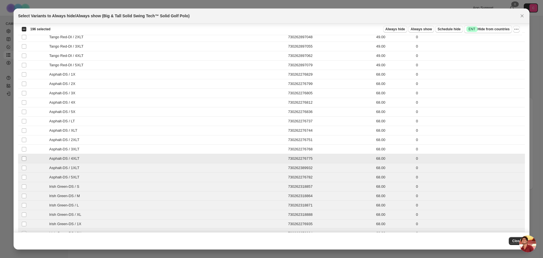
click at [23, 156] on span ":r7:" at bounding box center [24, 158] width 5 height 5
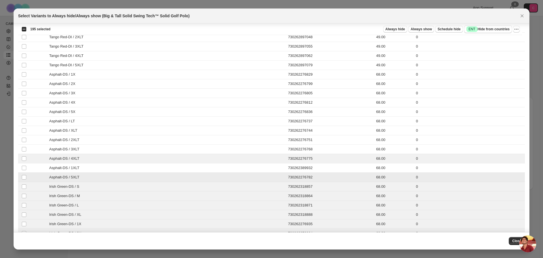
click at [23, 181] on td "Select product variant" at bounding box center [23, 177] width 11 height 9
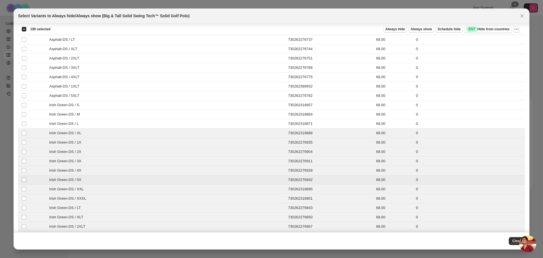
scroll to position [934, 0]
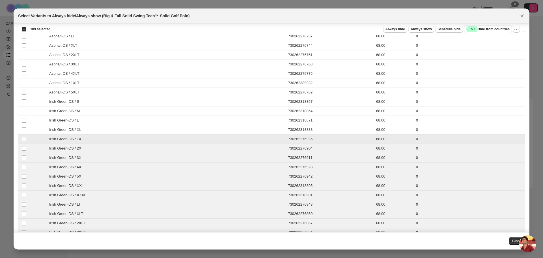
click at [24, 136] on td "Select product variant" at bounding box center [23, 138] width 11 height 9
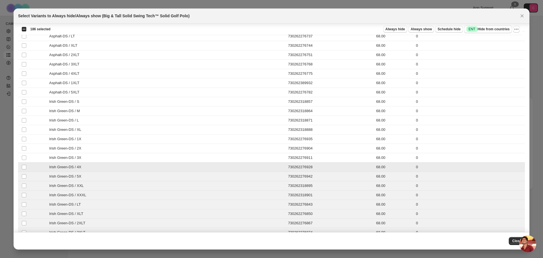
click at [23, 170] on td "Select product variant" at bounding box center [23, 166] width 11 height 9
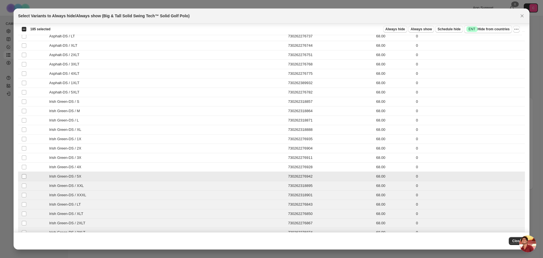
click at [23, 179] on span ":r7:" at bounding box center [24, 176] width 5 height 5
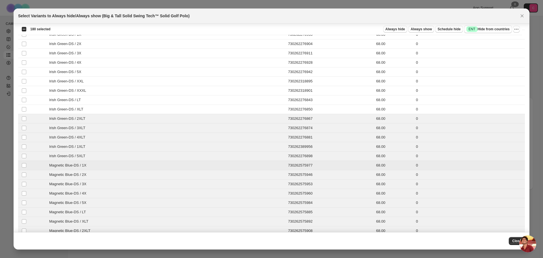
scroll to position [1076, 0]
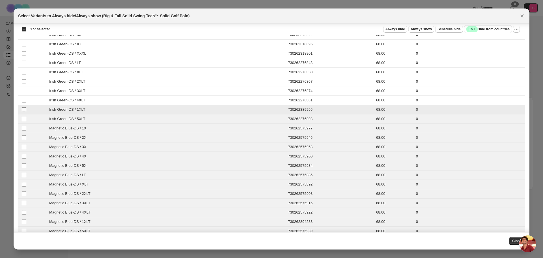
click at [25, 107] on span ":r7:" at bounding box center [24, 109] width 5 height 5
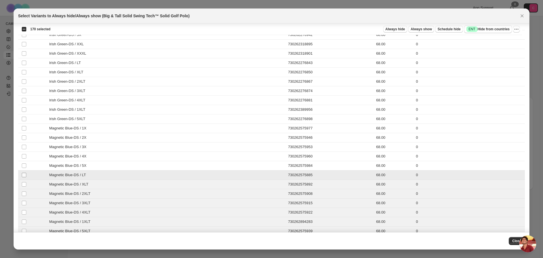
click at [22, 177] on span ":r7:" at bounding box center [24, 174] width 5 height 5
click at [23, 187] on span ":r7:" at bounding box center [24, 184] width 5 height 5
click at [27, 175] on td "Select product variant" at bounding box center [23, 174] width 11 height 9
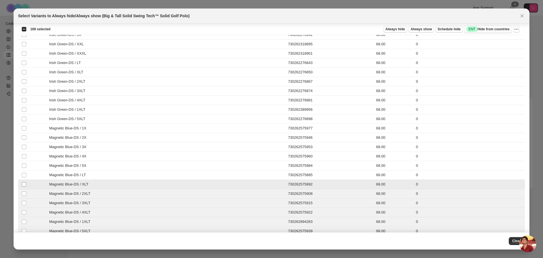
click at [25, 182] on span ":r7:" at bounding box center [24, 184] width 5 height 5
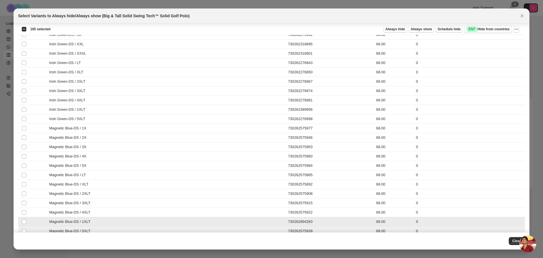
click at [22, 224] on td "Select product variant" at bounding box center [23, 221] width 11 height 9
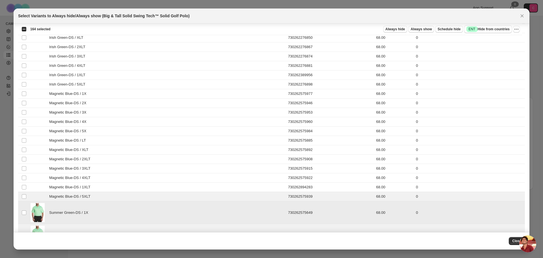
scroll to position [1160, 0]
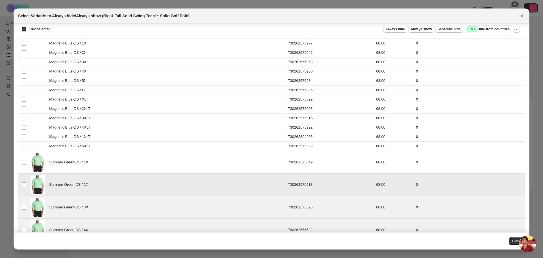
click at [24, 181] on td "Select product variant" at bounding box center [23, 184] width 11 height 23
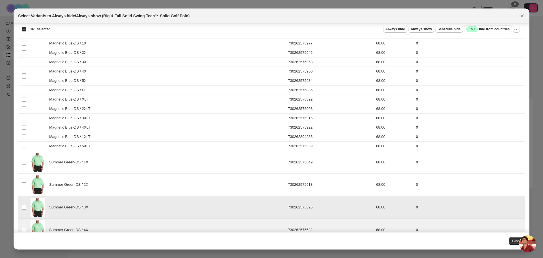
click at [23, 204] on td "Select product variant" at bounding box center [23, 207] width 11 height 23
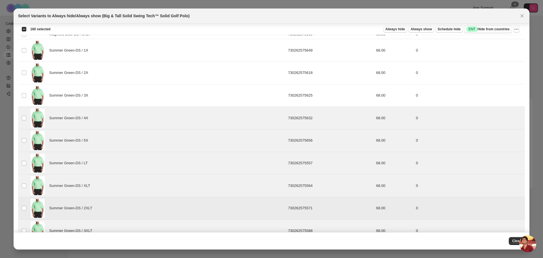
scroll to position [1274, 0]
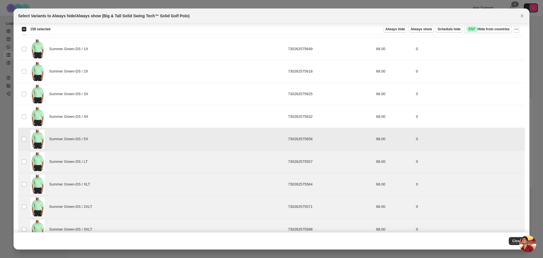
click at [24, 136] on td "Select product variant" at bounding box center [23, 139] width 11 height 23
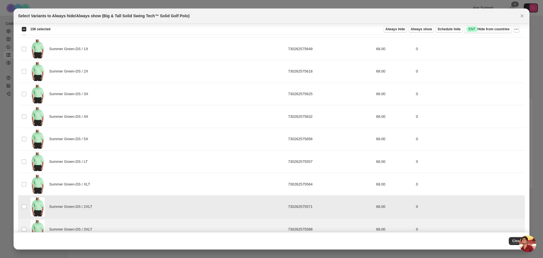
drag, startPoint x: 22, startPoint y: 198, endPoint x: 29, endPoint y: 180, distance: 19.2
click at [22, 198] on td "Select product variant" at bounding box center [23, 206] width 11 height 23
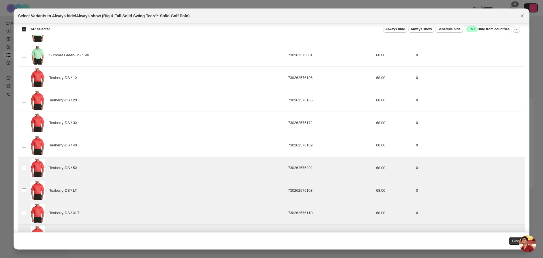
scroll to position [1585, 0]
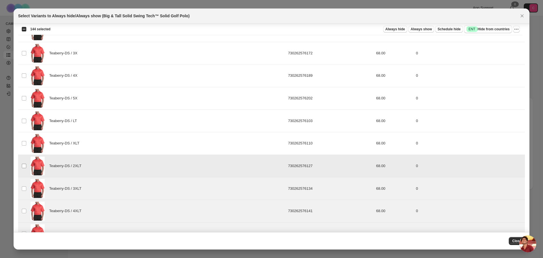
click at [22, 163] on span ":r7:" at bounding box center [24, 165] width 5 height 5
click at [23, 191] on span ":r7:" at bounding box center [24, 188] width 5 height 5
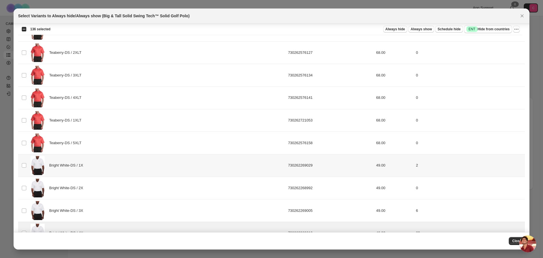
scroll to position [1840, 0]
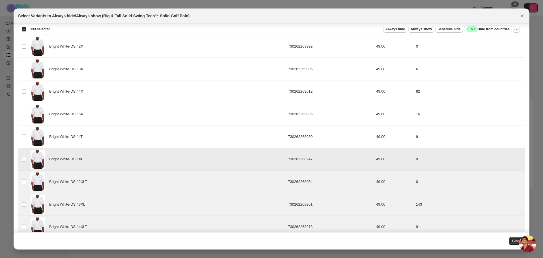
click at [23, 157] on span ":r7:" at bounding box center [24, 159] width 5 height 5
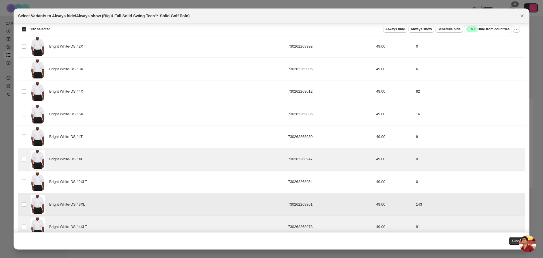
click at [23, 208] on td "Select product variant" at bounding box center [23, 204] width 11 height 23
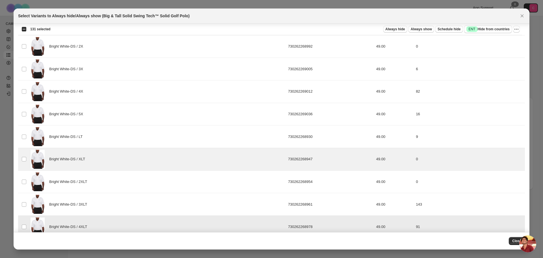
click at [23, 224] on td "Select product variant" at bounding box center [23, 226] width 11 height 23
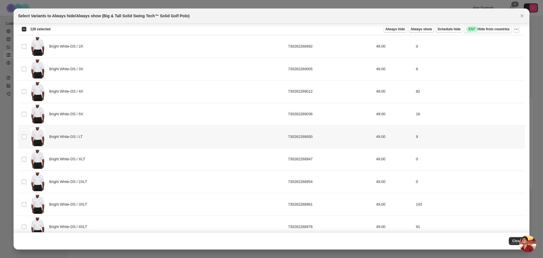
scroll to position [1981, 0]
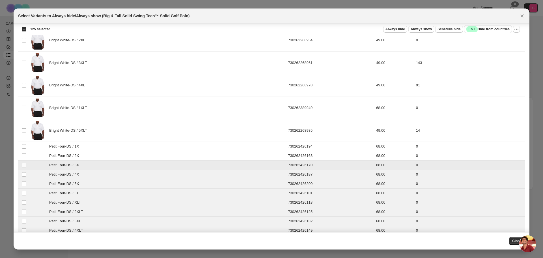
click at [24, 167] on span ":r7:" at bounding box center [24, 164] width 5 height 5
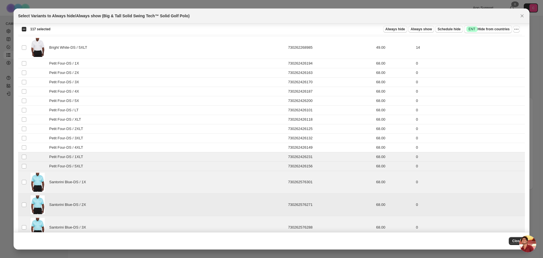
scroll to position [2066, 0]
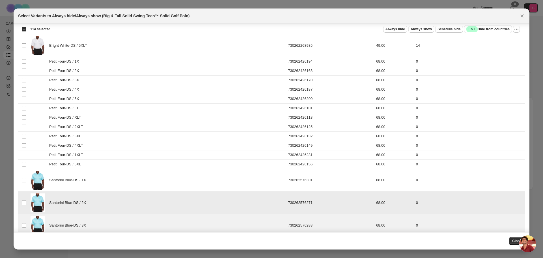
click at [24, 199] on td "Select product variant" at bounding box center [23, 202] width 11 height 23
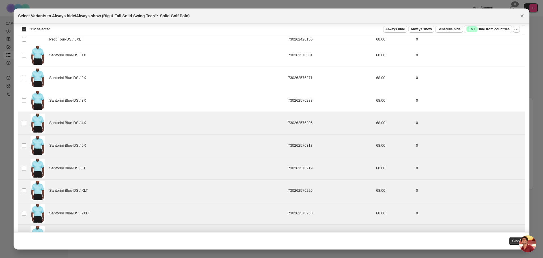
scroll to position [2236, 0]
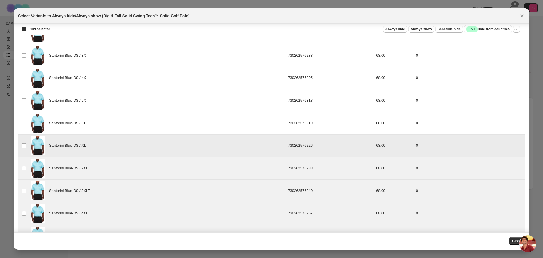
click at [23, 140] on td "Select product variant" at bounding box center [23, 145] width 11 height 23
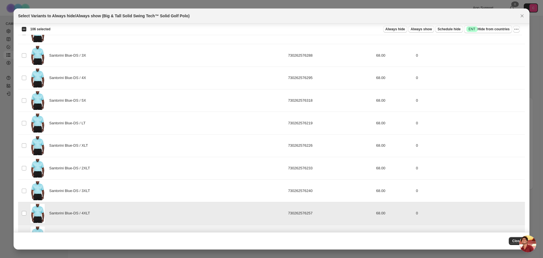
click at [24, 209] on td "Select product variant" at bounding box center [23, 213] width 11 height 23
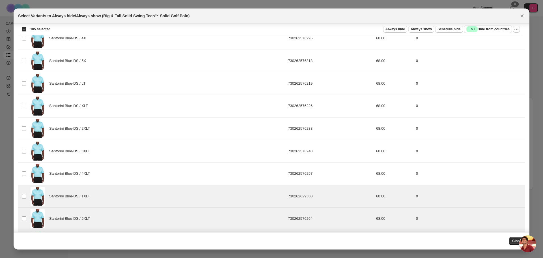
scroll to position [2349, 0]
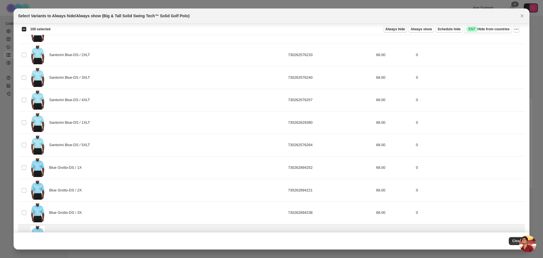
click at [405, 31] on span "Always hide" at bounding box center [396, 29] width 20 height 5
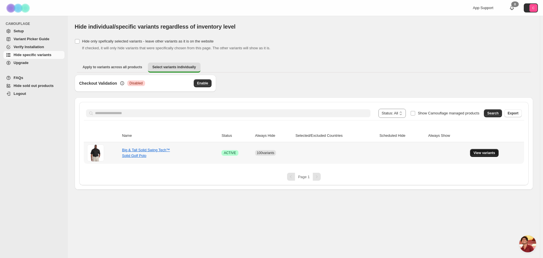
click at [490, 152] on span "View variants" at bounding box center [485, 153] width 22 height 5
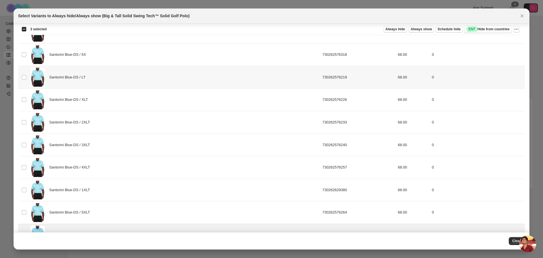
scroll to position [2264, 0]
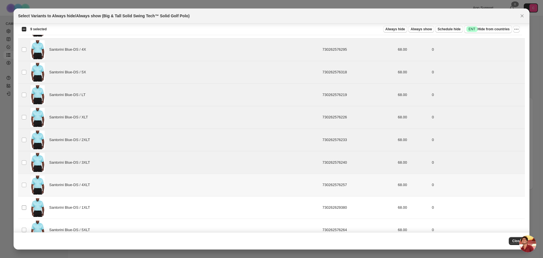
click at [25, 187] on span ":r8u:" at bounding box center [24, 184] width 5 height 5
click at [25, 210] on span ":r8u:" at bounding box center [24, 207] width 5 height 5
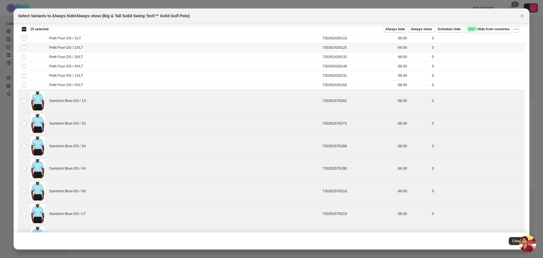
scroll to position [2094, 0]
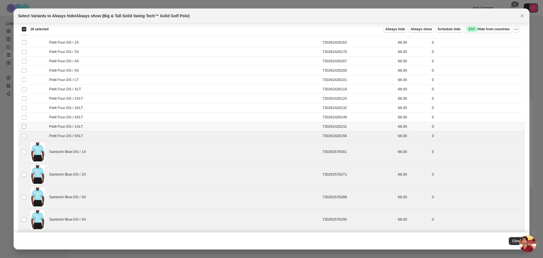
click at [23, 124] on span ":r8u:" at bounding box center [24, 126] width 5 height 5
click at [23, 114] on td "Select product variant" at bounding box center [23, 116] width 11 height 9
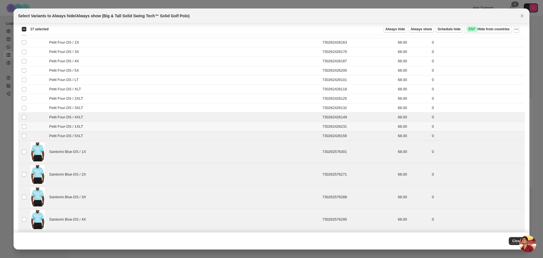
click at [24, 129] on td "Select product variant" at bounding box center [23, 126] width 11 height 9
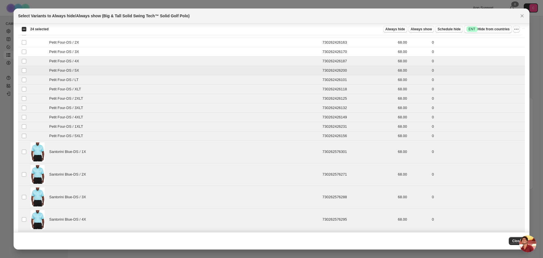
scroll to position [2038, 0]
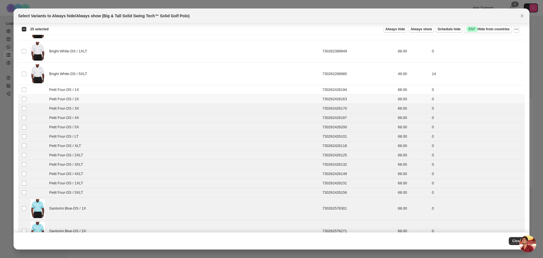
click at [23, 95] on td "Select product variant" at bounding box center [23, 98] width 11 height 9
click at [24, 87] on span ":r8u:" at bounding box center [24, 89] width 5 height 5
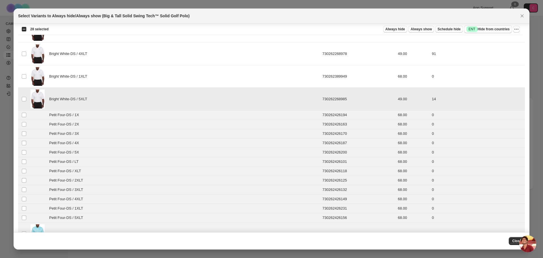
scroll to position [1981, 0]
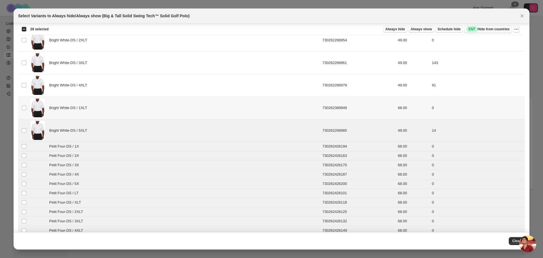
click at [26, 107] on span ":r8u:" at bounding box center [24, 107] width 5 height 5
click at [25, 82] on td "Select product variant" at bounding box center [23, 85] width 11 height 23
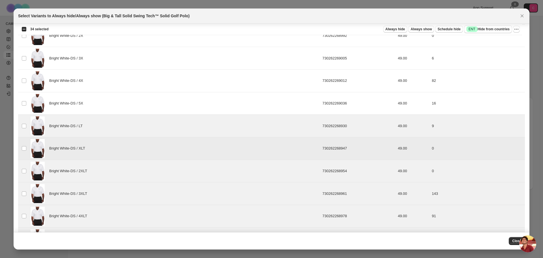
scroll to position [1783, 0]
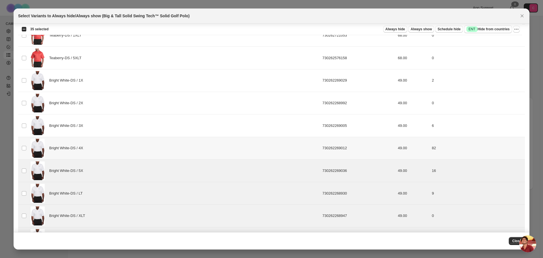
click at [23, 143] on td "Select product variant" at bounding box center [23, 148] width 11 height 23
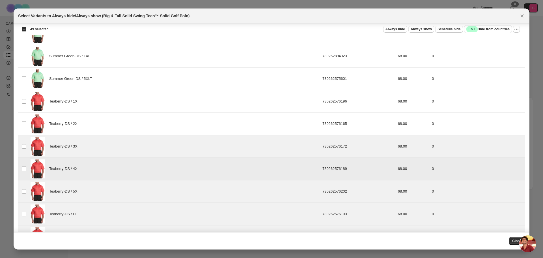
scroll to position [1415, 0]
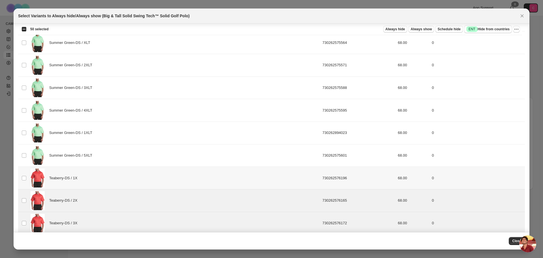
click at [22, 175] on span ":r8u:" at bounding box center [24, 177] width 5 height 5
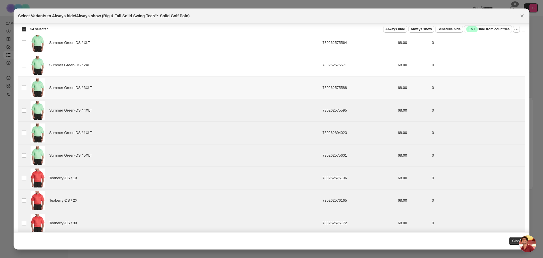
scroll to position [1330, 0]
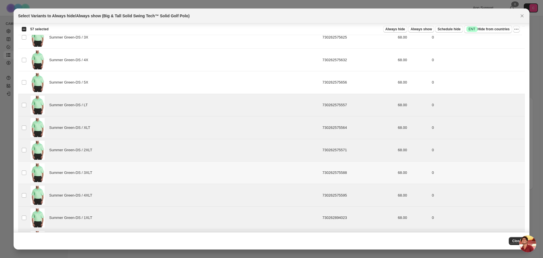
click at [26, 176] on td "Select product variant" at bounding box center [23, 172] width 11 height 23
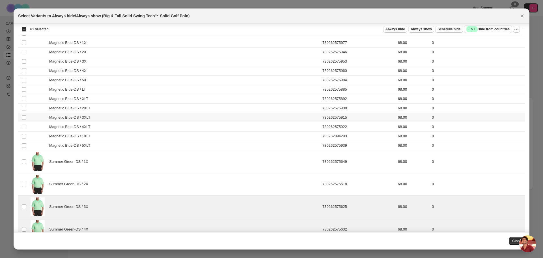
scroll to position [1160, 0]
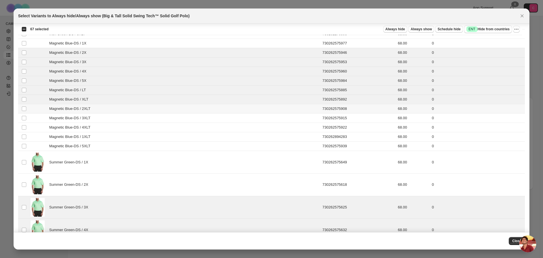
click at [24, 112] on td "Select product variant" at bounding box center [23, 108] width 11 height 9
click at [23, 121] on td "Select product variant" at bounding box center [23, 117] width 11 height 9
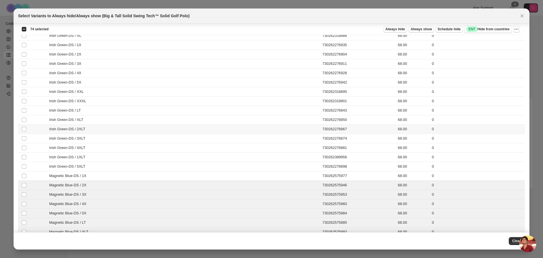
scroll to position [991, 0]
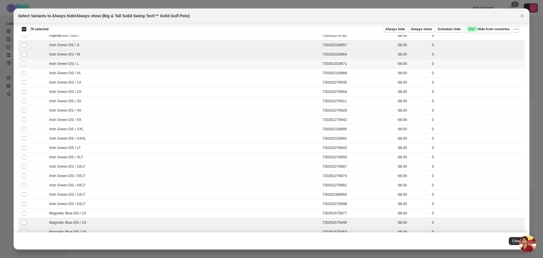
click at [27, 65] on td "Select product variant" at bounding box center [23, 63] width 11 height 9
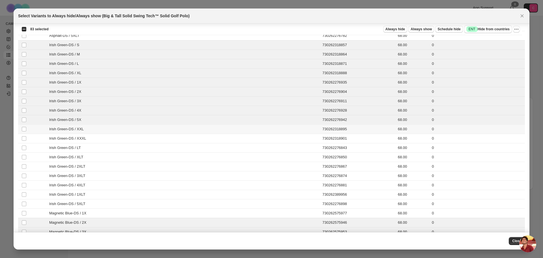
click at [24, 132] on td "Select product variant" at bounding box center [23, 129] width 11 height 9
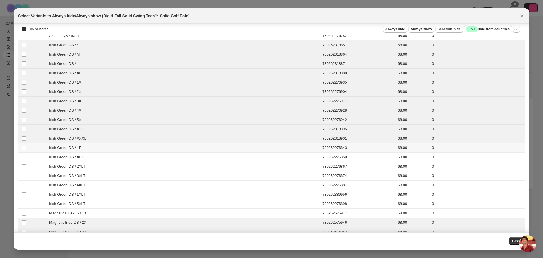
click at [25, 145] on td "Select product variant" at bounding box center [23, 147] width 11 height 9
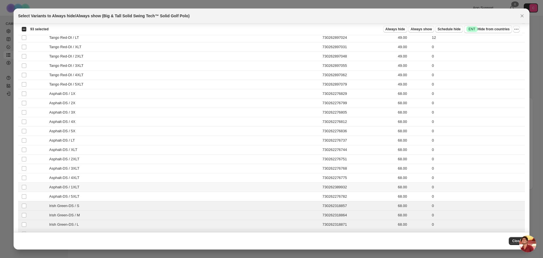
scroll to position [792, 0]
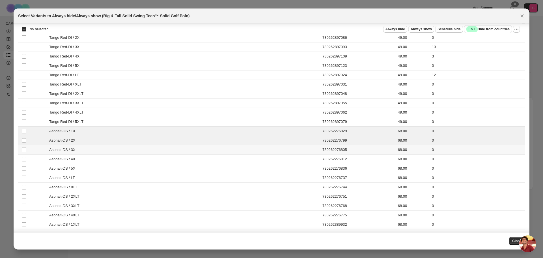
click at [23, 153] on td "Select product variant" at bounding box center [23, 149] width 11 height 9
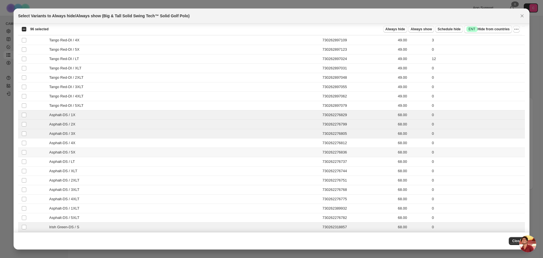
scroll to position [821, 0]
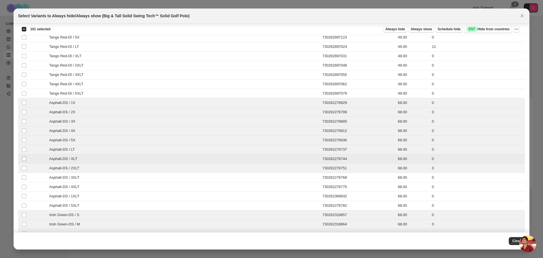
click at [24, 156] on td "Select product variant" at bounding box center [23, 158] width 11 height 9
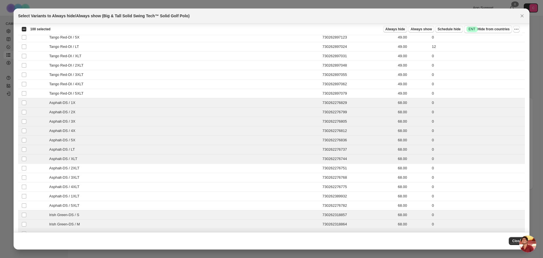
click at [398, 31] on span "Always hide" at bounding box center [396, 29] width 20 height 5
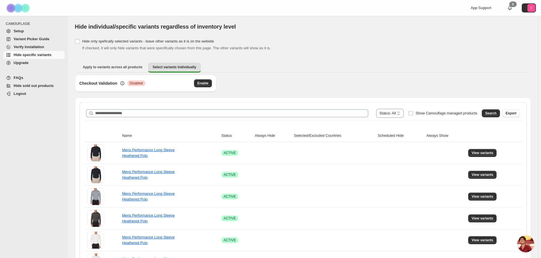
scroll to position [1946, 0]
click at [496, 113] on span "Search" at bounding box center [490, 113] width 11 height 5
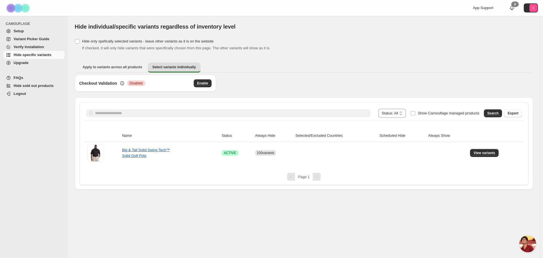
click at [527, 243] on span "Open chat" at bounding box center [528, 243] width 17 height 17
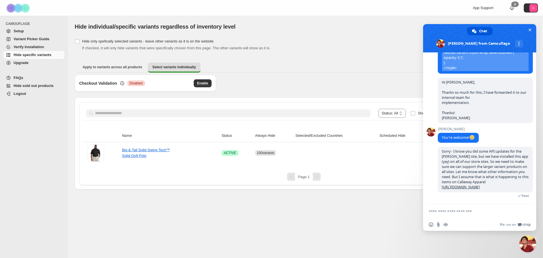
click at [270, 68] on ul "Apply to variants across all products Select variants individually More views" at bounding box center [304, 67] width 454 height 10
click at [101, 66] on span "Apply to variants across all products" at bounding box center [113, 67] width 60 height 5
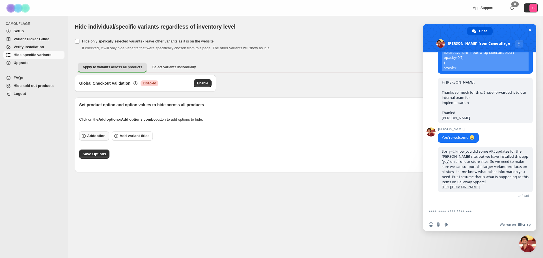
click at [93, 137] on span "Add option" at bounding box center [96, 136] width 18 height 6
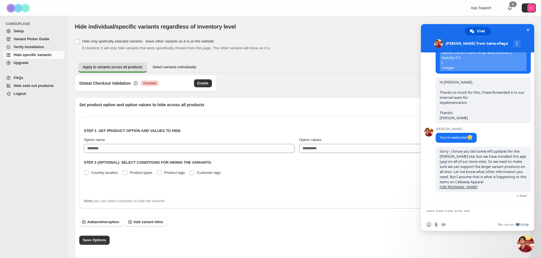
scroll to position [0, 0]
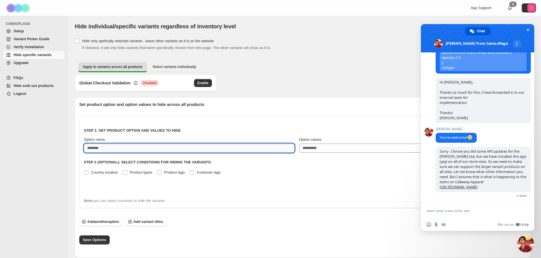
click at [104, 149] on input "Option name" at bounding box center [189, 147] width 211 height 9
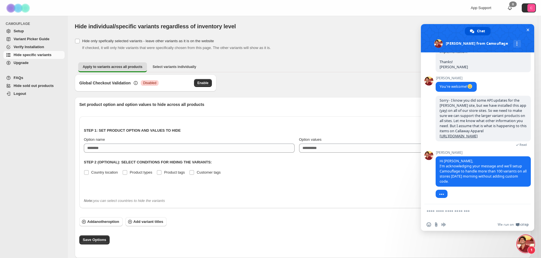
scroll to position [1986, 0]
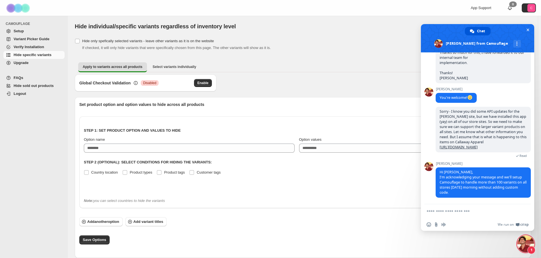
click at [452, 209] on textarea "Compose your message..." at bounding box center [470, 211] width 89 height 5
click at [449, 212] on textarea "**********" at bounding box center [470, 211] width 89 height 5
drag, startPoint x: 459, startPoint y: 210, endPoint x: 473, endPoint y: 211, distance: 14.3
click at [459, 209] on textarea "**********" at bounding box center [470, 211] width 89 height 5
click at [443, 245] on div "Set product option and option values to hide across all products Step 1: Set pr…" at bounding box center [302, 178] width 447 height 152
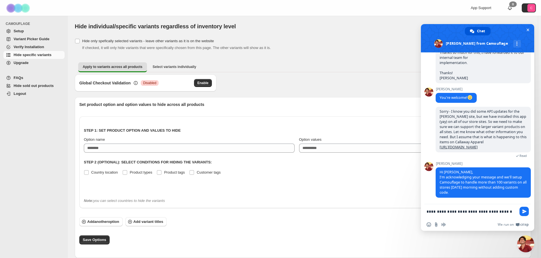
click at [498, 211] on textarea "**********" at bounding box center [470, 211] width 89 height 5
click at [502, 212] on textarea "**********" at bounding box center [470, 211] width 89 height 5
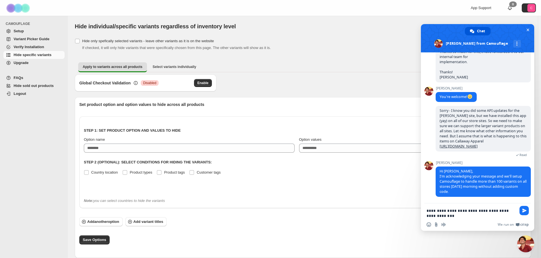
scroll to position [1987, 0]
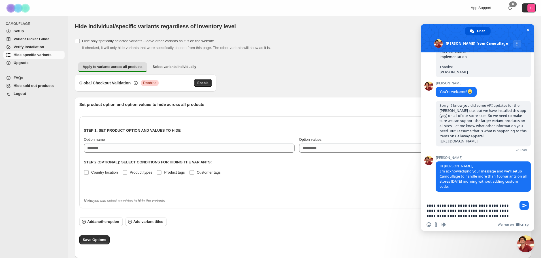
type textarea "**********"
